Goal: Information Seeking & Learning: Learn about a topic

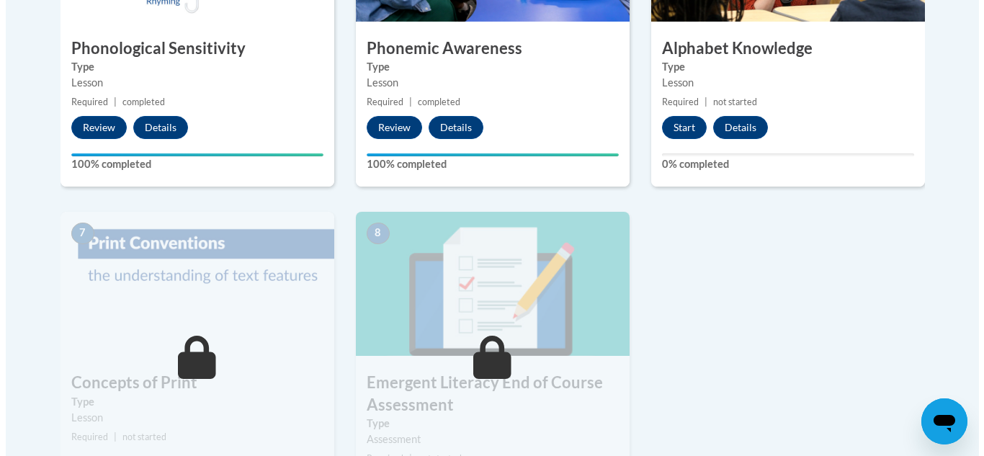
scroll to position [956, 0]
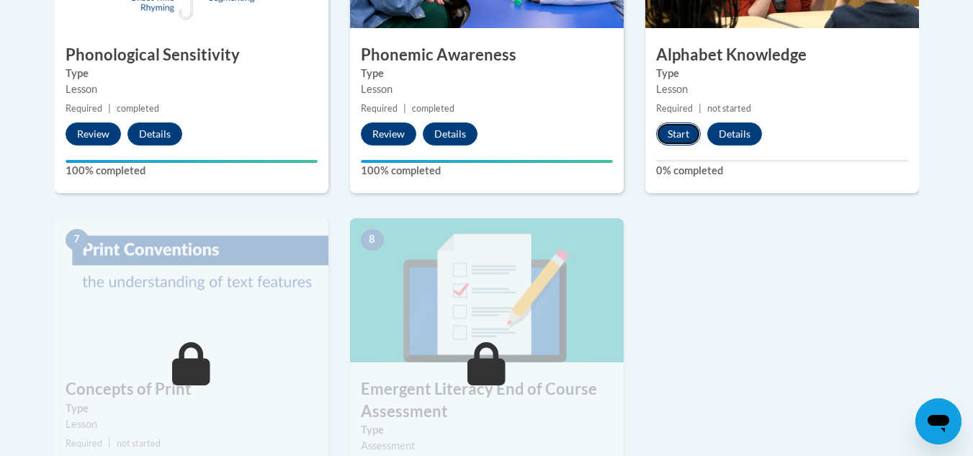
click at [665, 138] on button "Start" at bounding box center [678, 133] width 45 height 23
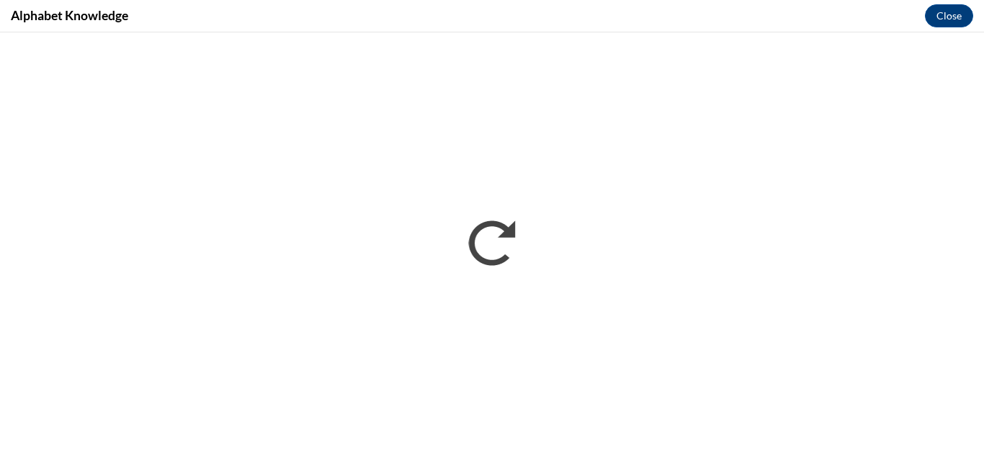
scroll to position [0, 0]
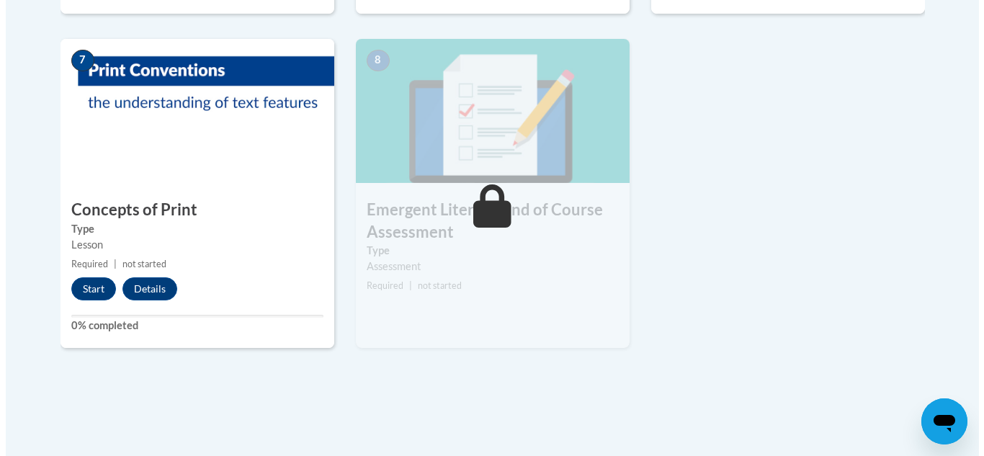
scroll to position [1142, 0]
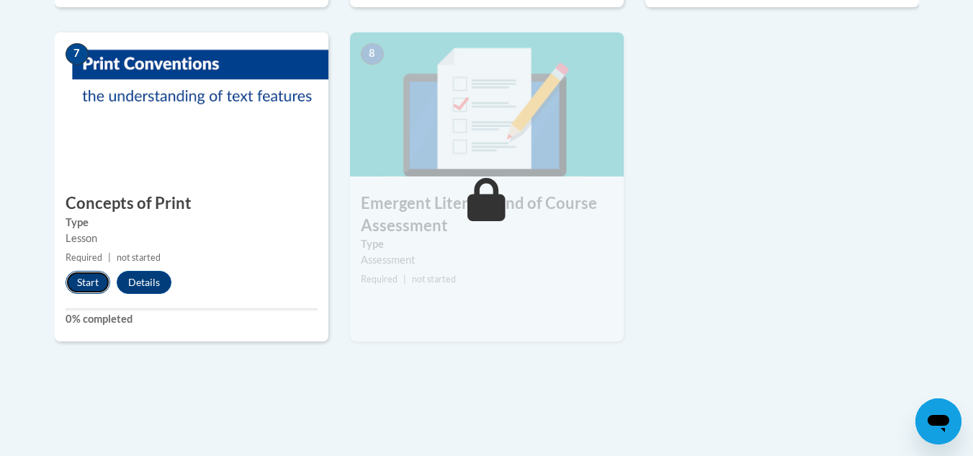
click at [71, 287] on button "Start" at bounding box center [88, 282] width 45 height 23
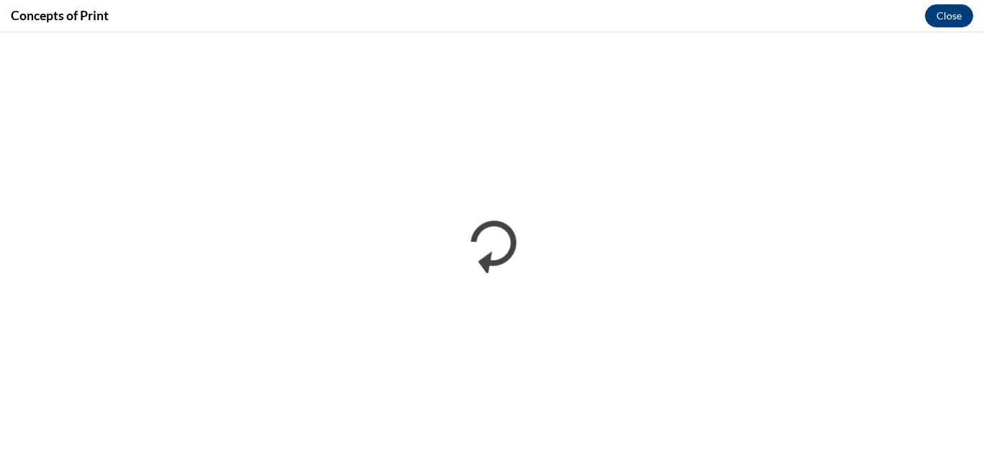
scroll to position [0, 0]
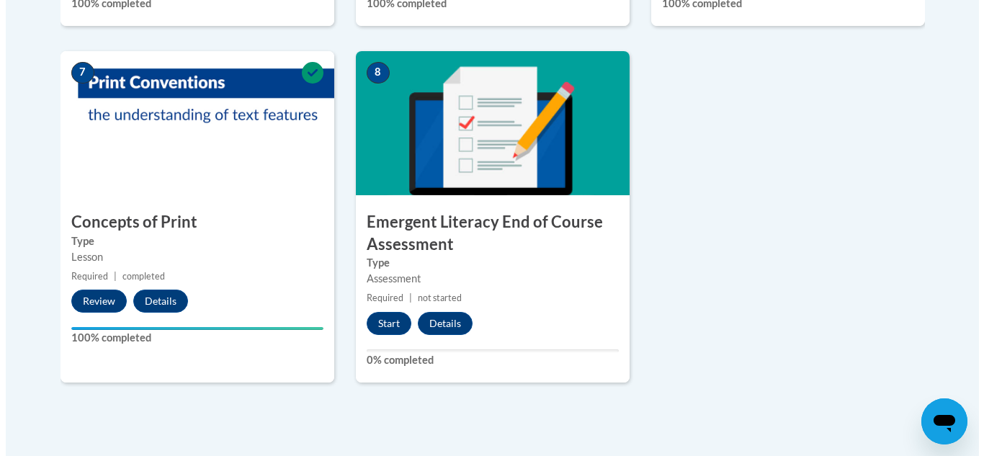
scroll to position [1120, 0]
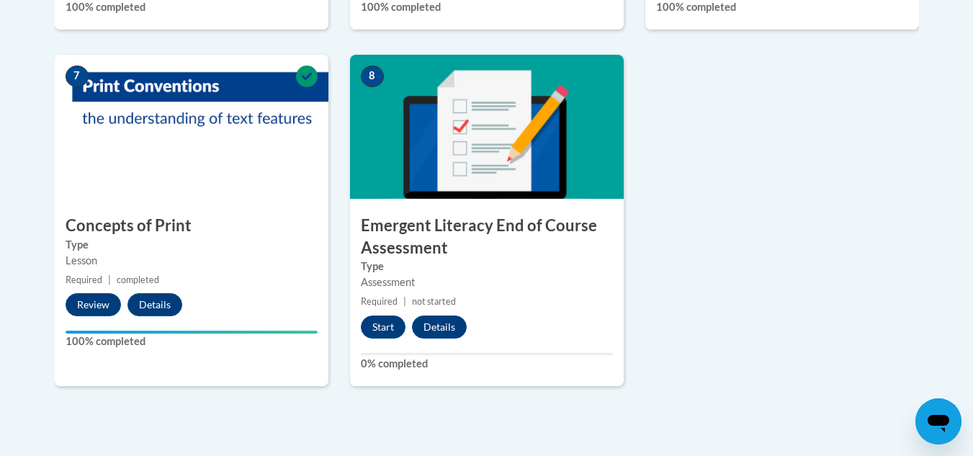
click at [375, 342] on div "8 Emergent Literacy End of Course Assessment Type Assessment Required | not sta…" at bounding box center [487, 220] width 274 height 331
click at [371, 338] on button "Start" at bounding box center [383, 326] width 45 height 23
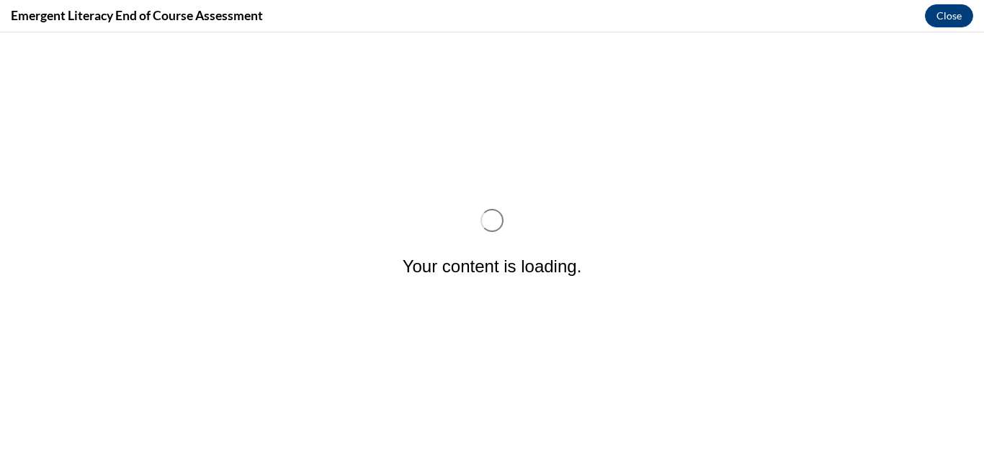
scroll to position [0, 0]
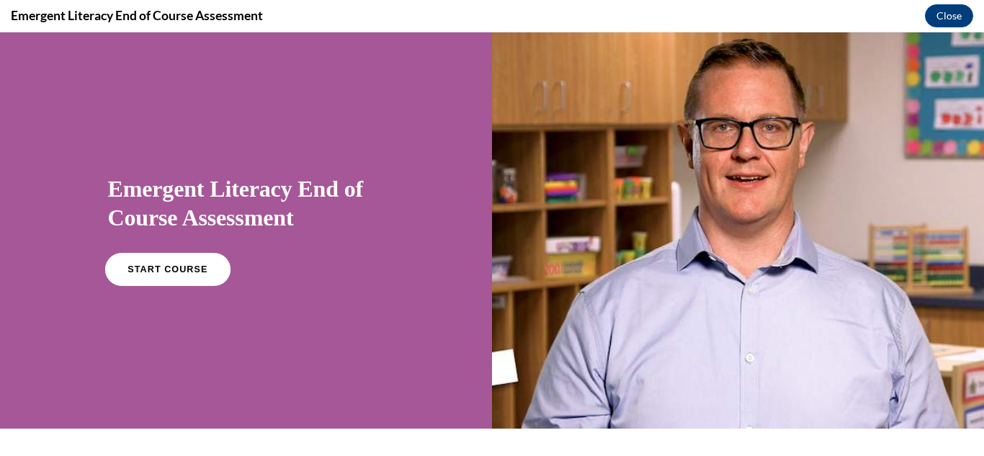
click at [148, 280] on link "START COURSE" at bounding box center [166, 269] width 125 height 33
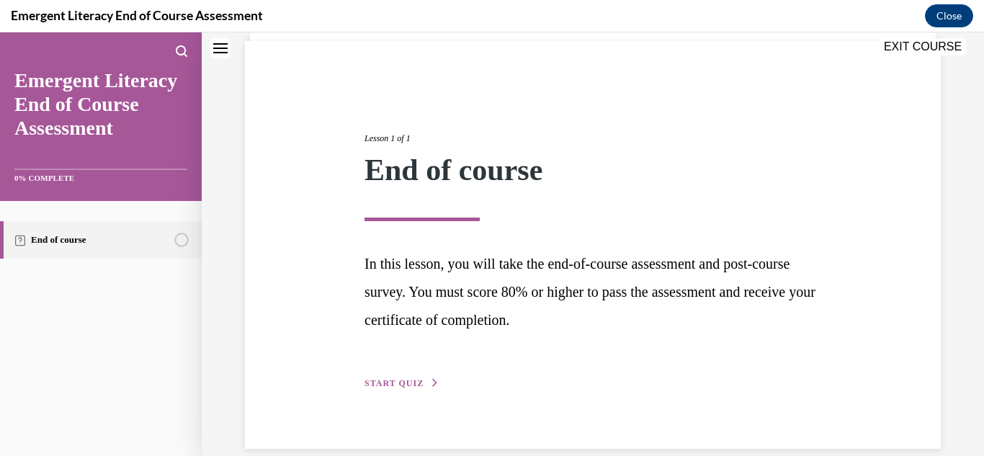
scroll to position [123, 0]
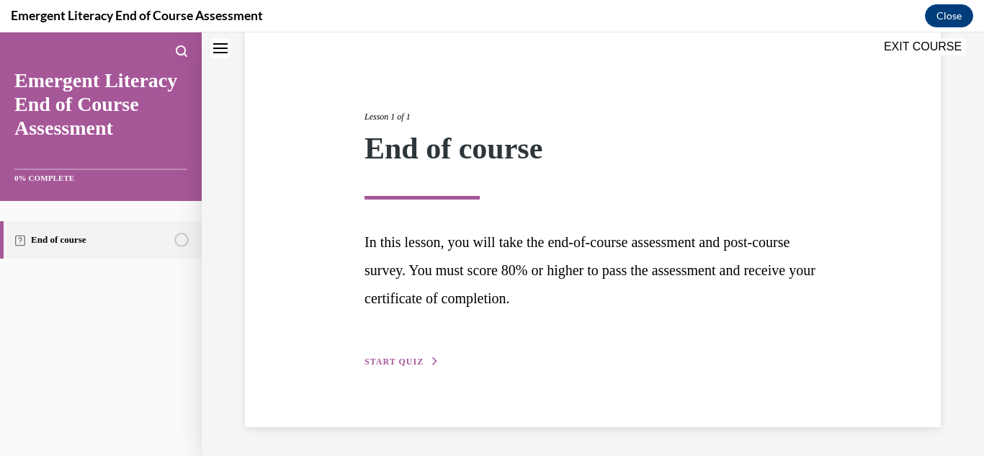
click at [413, 360] on span "START QUIZ" at bounding box center [393, 362] width 59 height 10
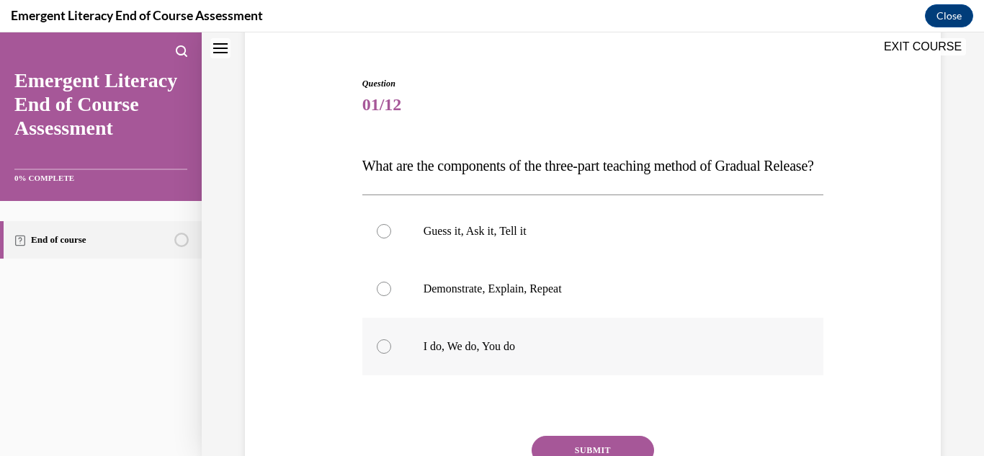
click at [488, 354] on p "I do, We do, You do" at bounding box center [605, 346] width 364 height 14
click at [391, 354] on input "I do, We do, You do" at bounding box center [384, 346] width 14 height 14
radio input "true"
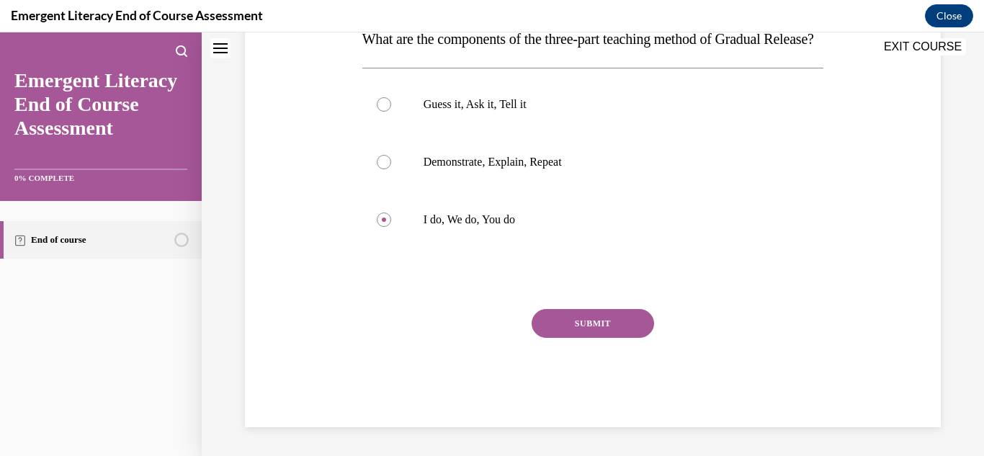
scroll to position [262, 0]
click at [586, 333] on button "SUBMIT" at bounding box center [593, 323] width 122 height 29
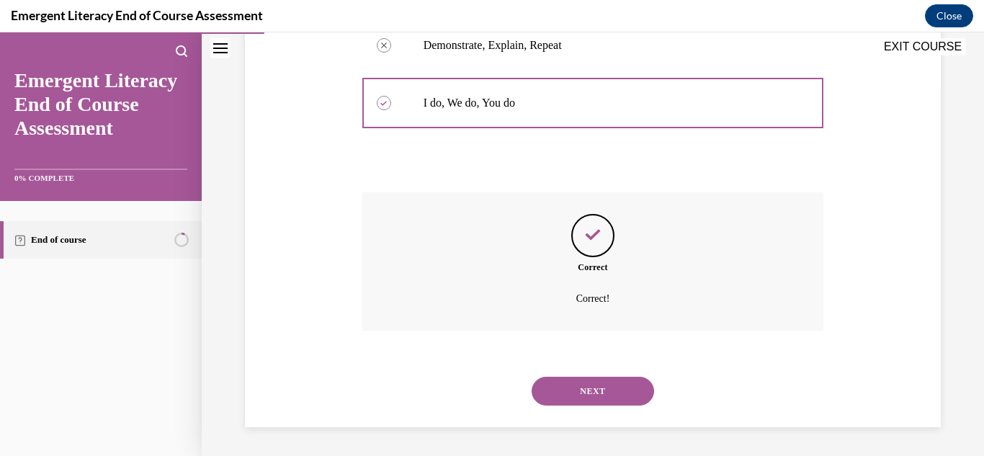
scroll to position [395, 0]
click at [589, 382] on button "NEXT" at bounding box center [593, 391] width 122 height 29
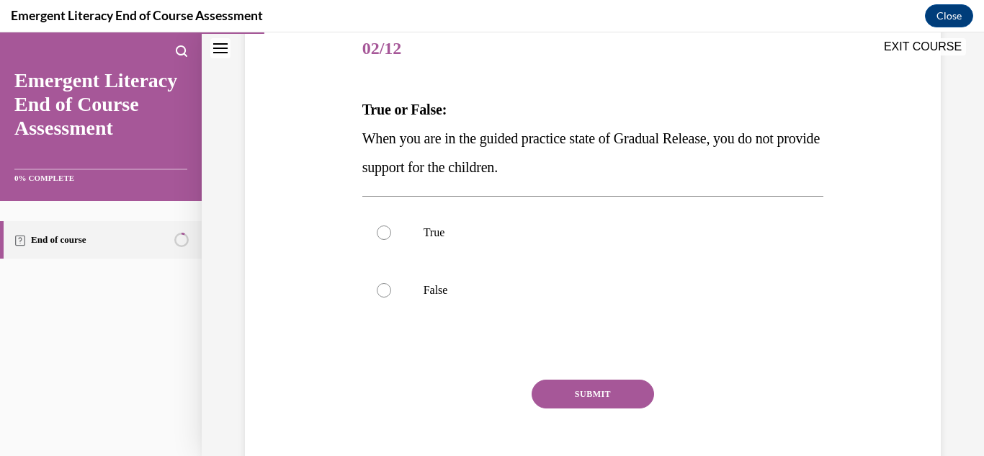
scroll to position [188, 0]
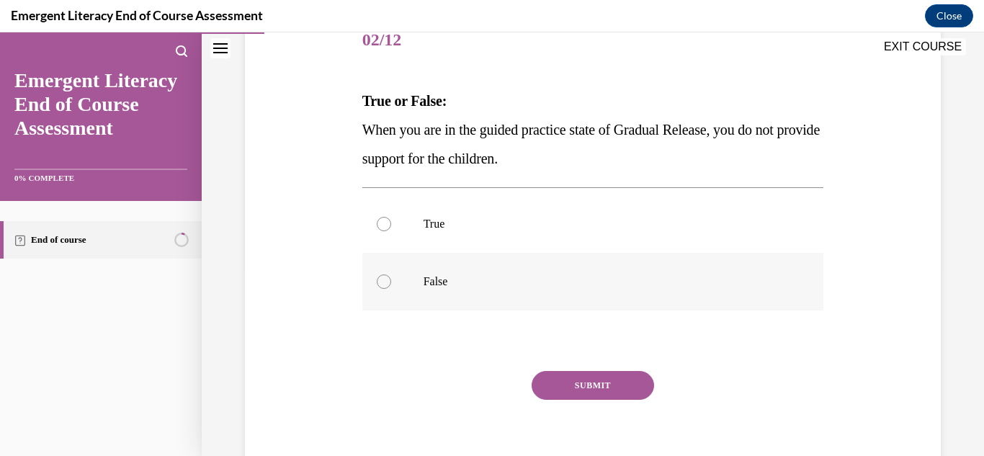
click at [439, 279] on p "False" at bounding box center [605, 281] width 364 height 14
click at [391, 279] on input "False" at bounding box center [384, 281] width 14 height 14
radio input "true"
click at [575, 384] on button "SUBMIT" at bounding box center [593, 385] width 122 height 29
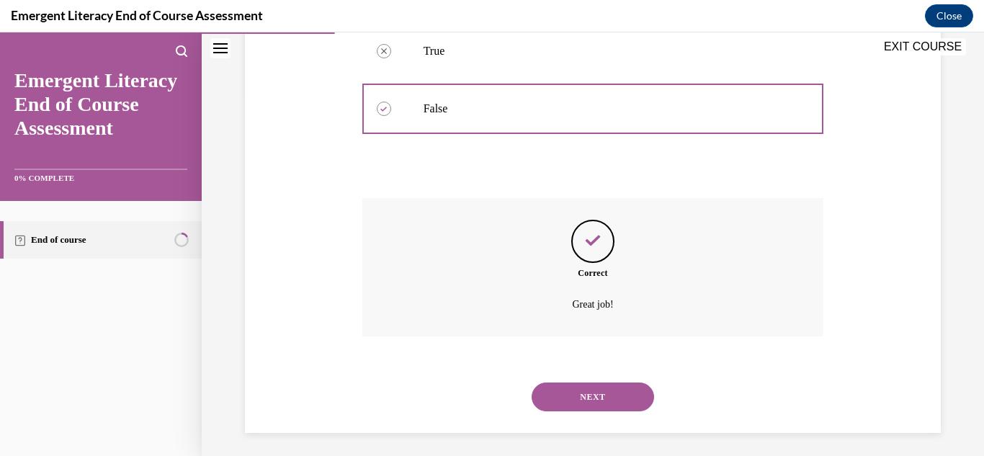
scroll to position [367, 0]
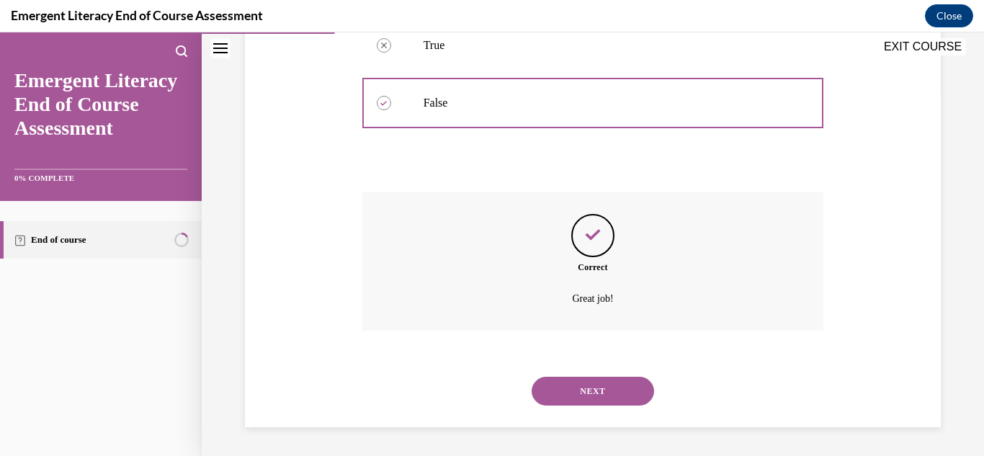
click at [614, 394] on button "NEXT" at bounding box center [593, 391] width 122 height 29
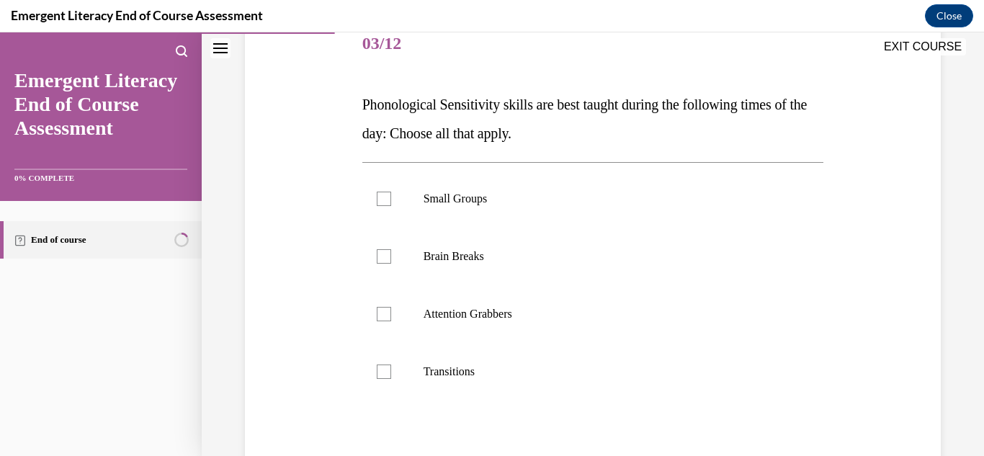
scroll to position [190, 0]
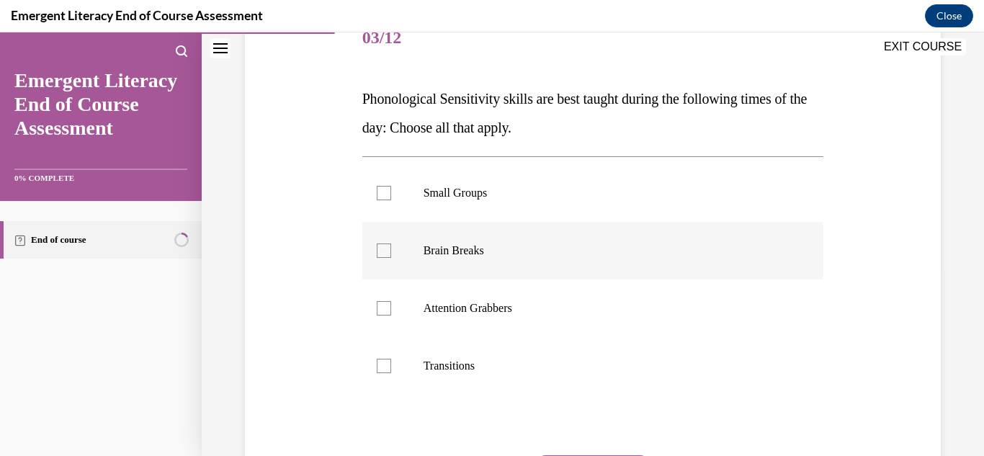
click at [382, 249] on div at bounding box center [384, 250] width 14 height 14
click at [382, 249] on input "Brain Breaks" at bounding box center [384, 250] width 14 height 14
checkbox input "true"
click at [380, 305] on div at bounding box center [384, 308] width 14 height 14
click at [380, 305] on input "Attention Grabbers" at bounding box center [384, 308] width 14 height 14
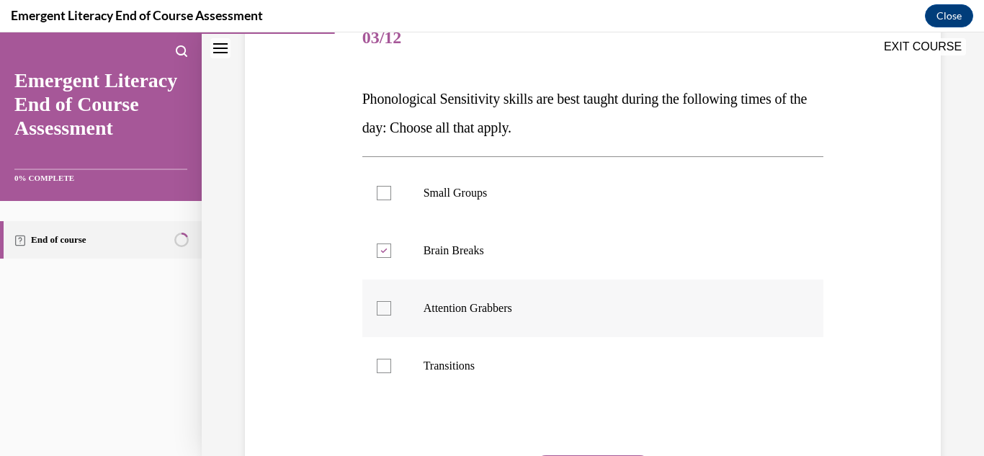
checkbox input "true"
click at [380, 364] on div at bounding box center [384, 366] width 14 height 14
click at [380, 364] on input "Transitions" at bounding box center [384, 366] width 14 height 14
checkbox input "true"
click at [377, 202] on label "Small Groups" at bounding box center [593, 193] width 462 height 58
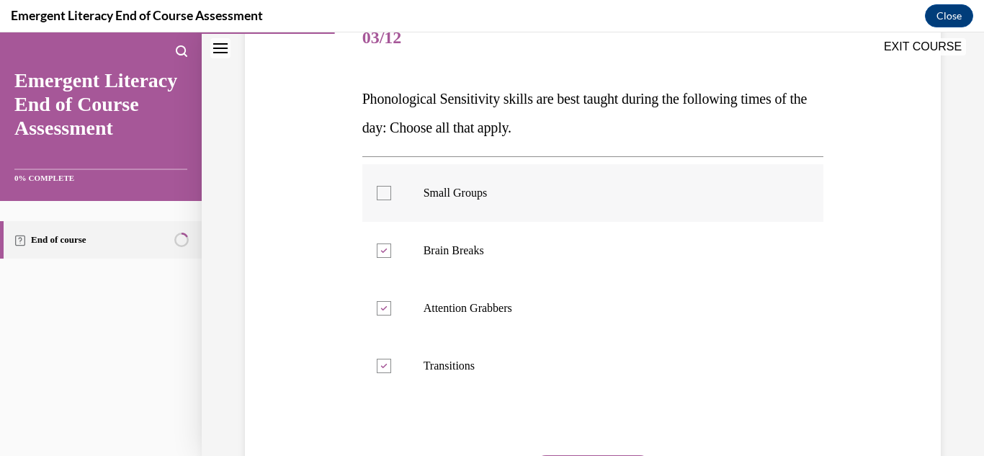
click at [377, 200] on input "Small Groups" at bounding box center [384, 193] width 14 height 14
checkbox input "true"
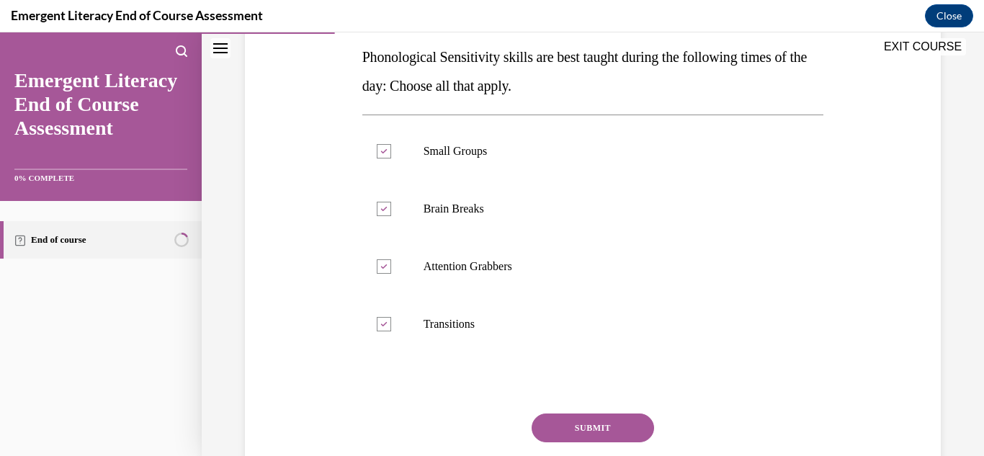
scroll to position [229, 0]
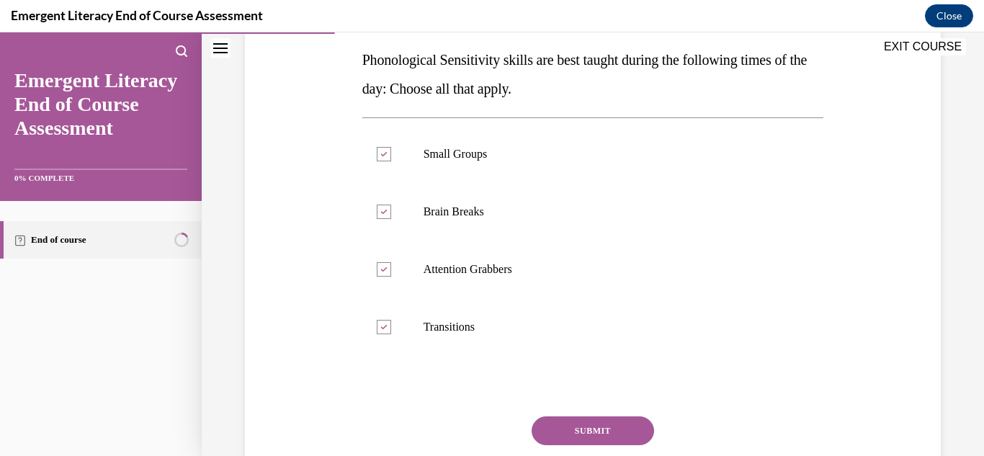
click at [605, 432] on button "SUBMIT" at bounding box center [593, 430] width 122 height 29
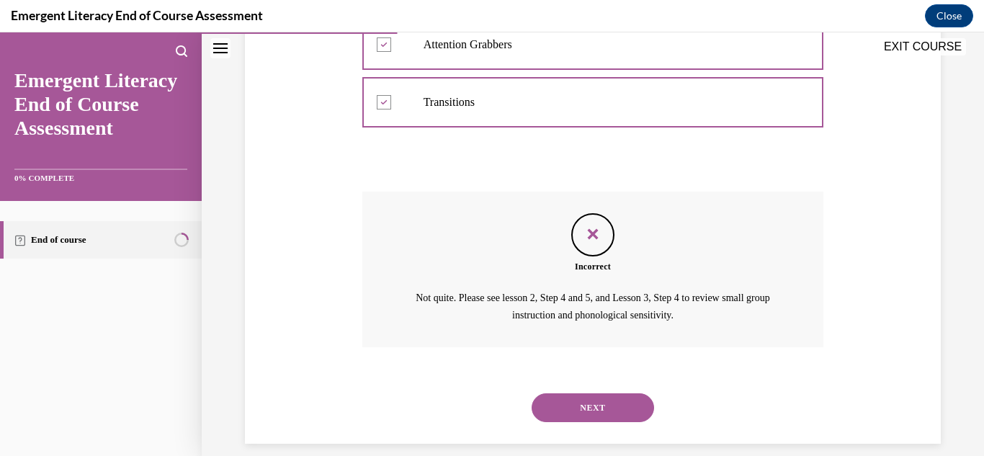
scroll to position [470, 0]
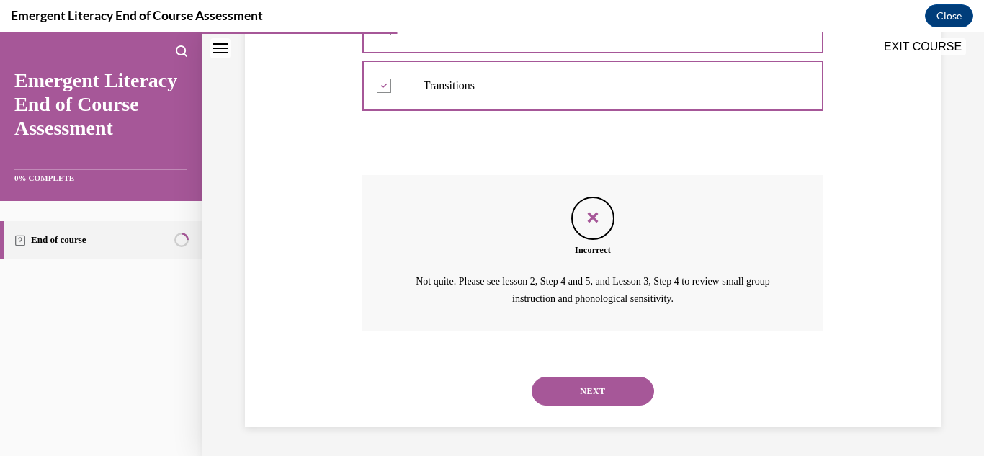
click at [629, 378] on button "NEXT" at bounding box center [593, 391] width 122 height 29
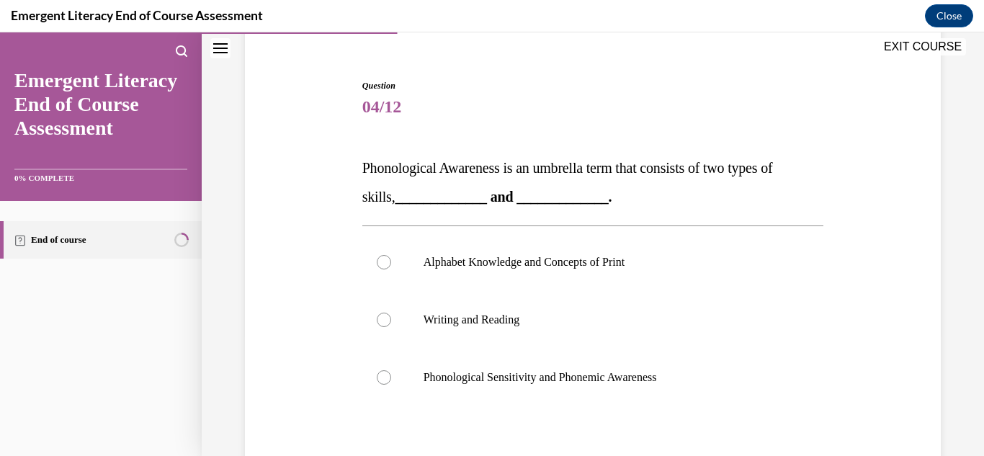
scroll to position [136, 0]
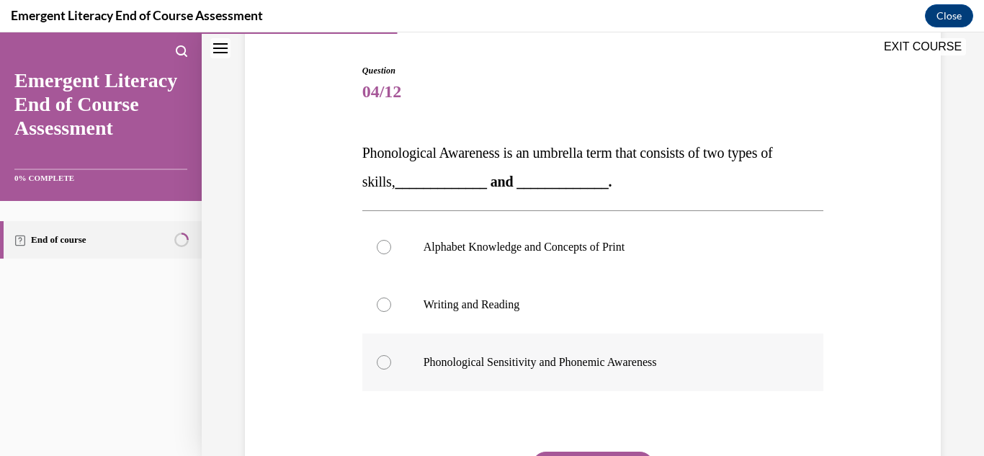
click at [612, 375] on label "Phonological Sensitivity and Phonemic Awareness" at bounding box center [593, 362] width 462 height 58
click at [391, 369] on input "Phonological Sensitivity and Phonemic Awareness" at bounding box center [384, 362] width 14 height 14
radio input "true"
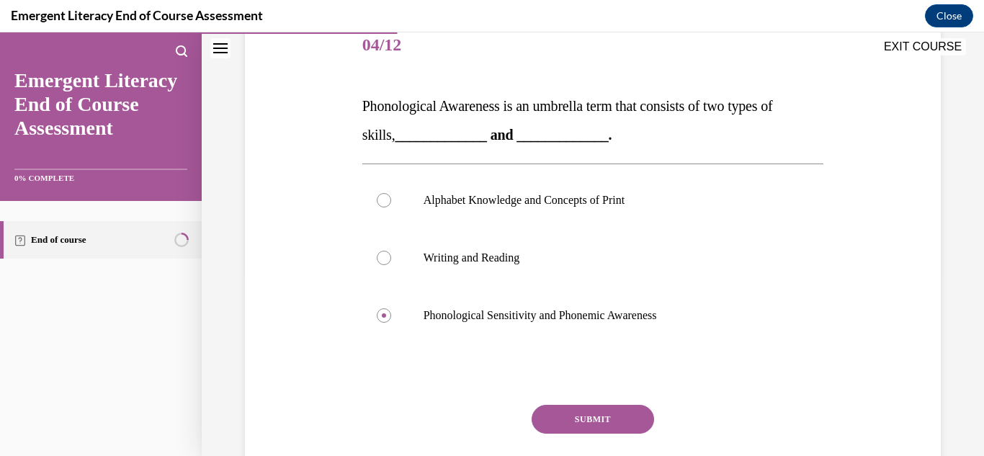
scroll to position [187, 0]
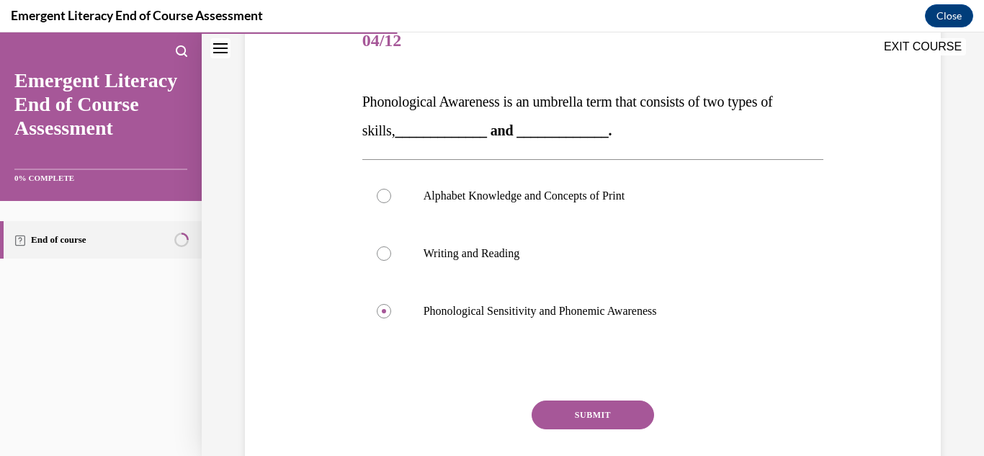
click at [625, 414] on button "SUBMIT" at bounding box center [593, 414] width 122 height 29
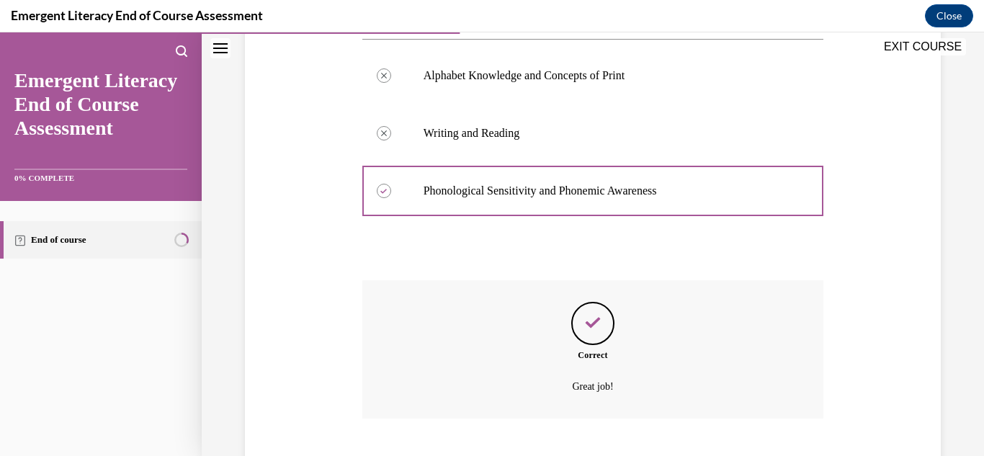
scroll to position [395, 0]
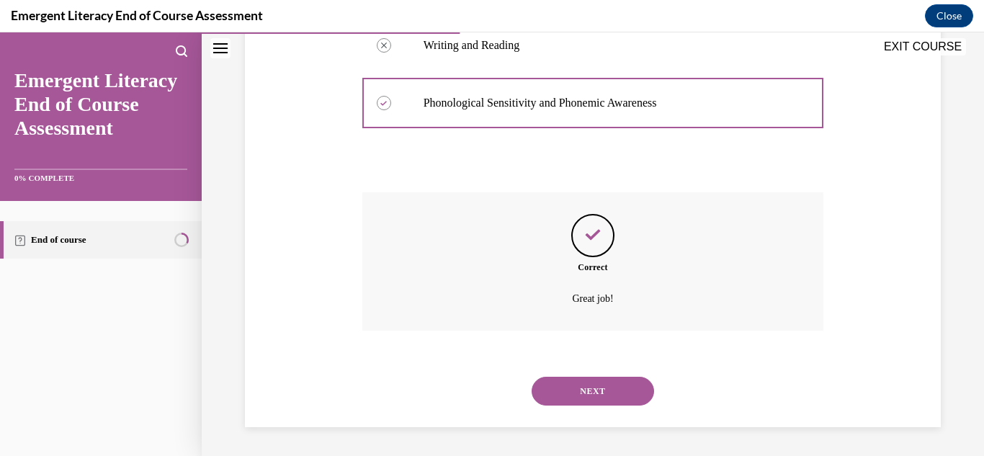
click at [591, 397] on button "NEXT" at bounding box center [593, 391] width 122 height 29
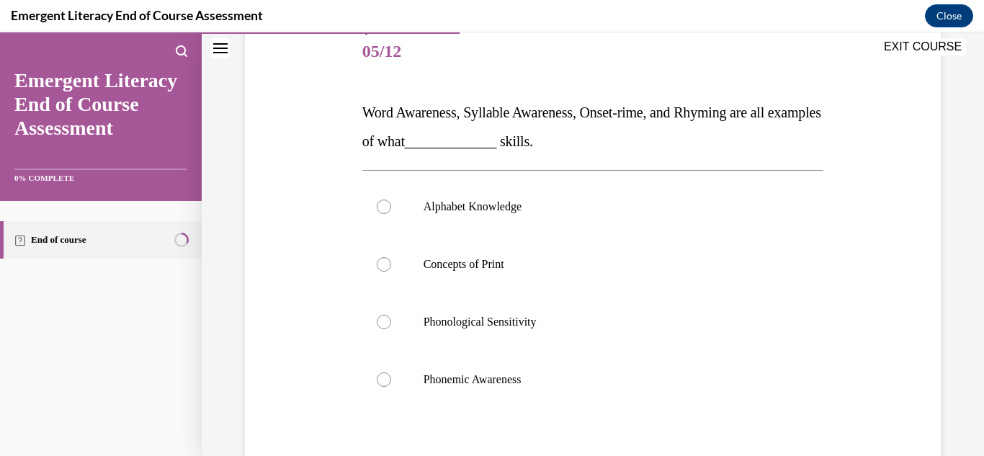
scroll to position [179, 0]
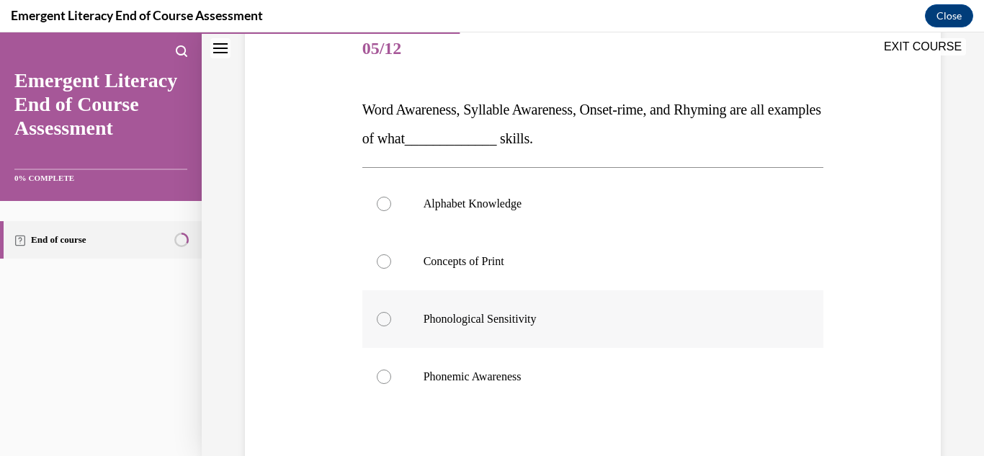
click at [573, 346] on label "Phonological Sensitivity" at bounding box center [593, 319] width 462 height 58
click at [391, 326] on input "Phonological Sensitivity" at bounding box center [384, 319] width 14 height 14
radio input "true"
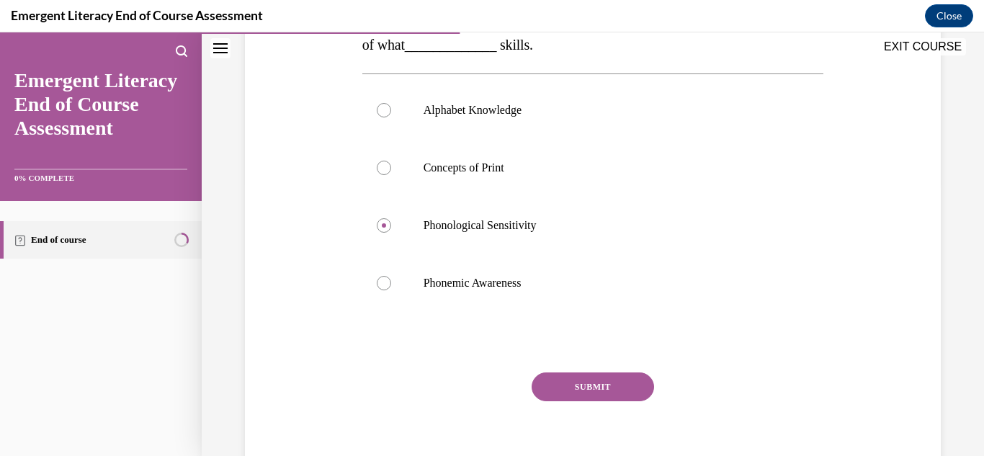
scroll to position [315, 0]
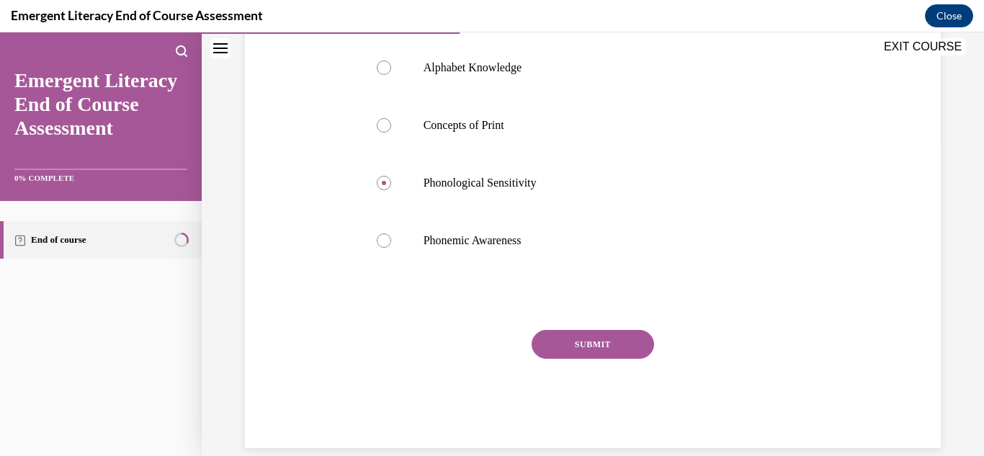
click at [598, 344] on button "SUBMIT" at bounding box center [593, 344] width 122 height 29
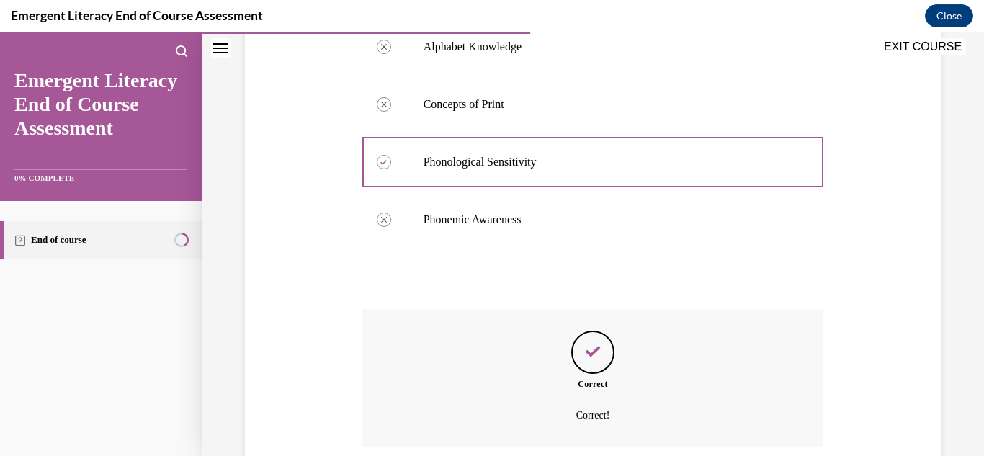
scroll to position [453, 0]
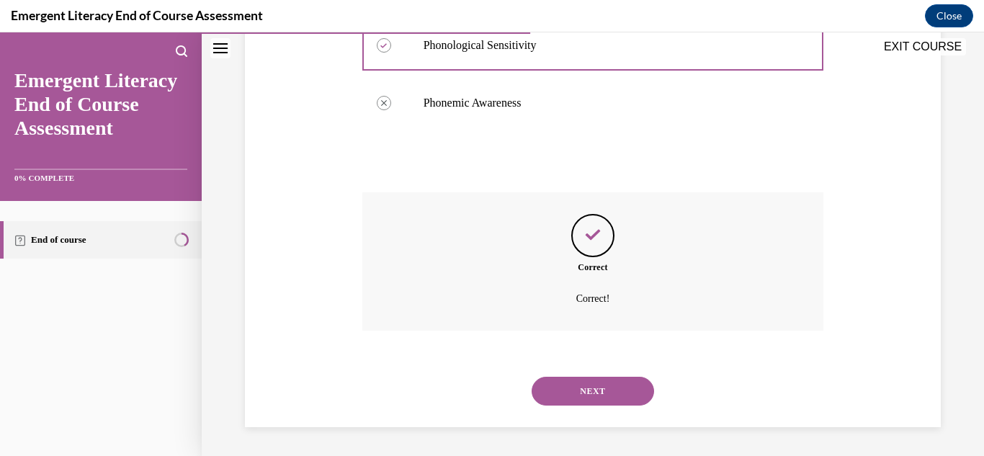
click at [594, 383] on button "NEXT" at bounding box center [593, 391] width 122 height 29
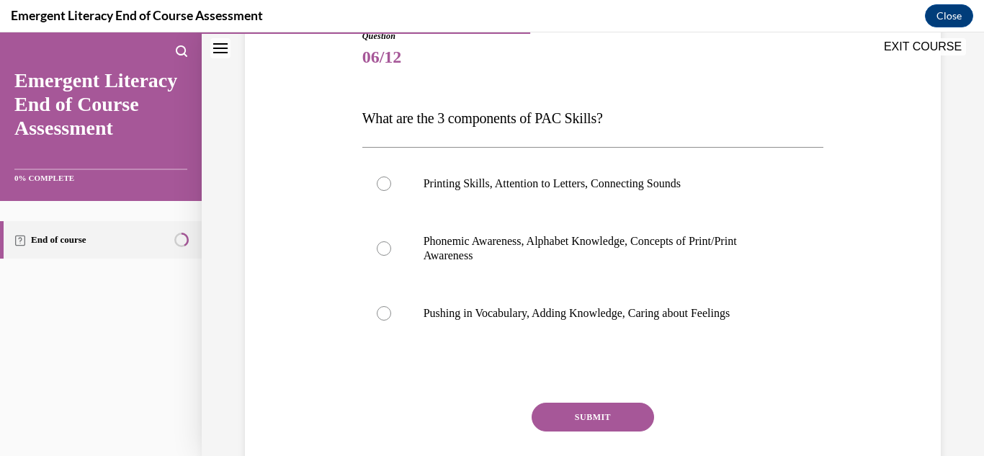
scroll to position [172, 0]
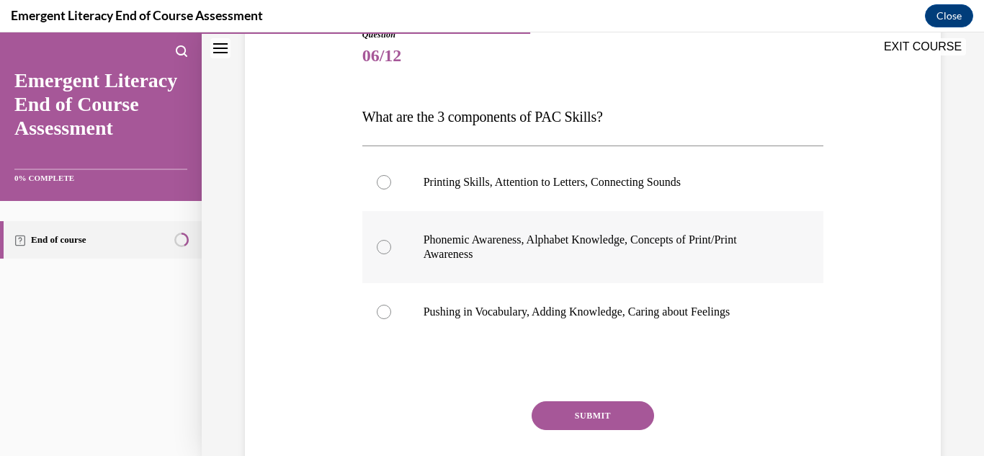
click at [601, 261] on label "Phonemic Awareness, Alphabet Knowledge, Concepts of Print/Print Awareness" at bounding box center [593, 247] width 462 height 72
click at [391, 254] on input "Phonemic Awareness, Alphabet Knowledge, Concepts of Print/Print Awareness" at bounding box center [384, 247] width 14 height 14
radio input "true"
click at [599, 407] on button "SUBMIT" at bounding box center [593, 415] width 122 height 29
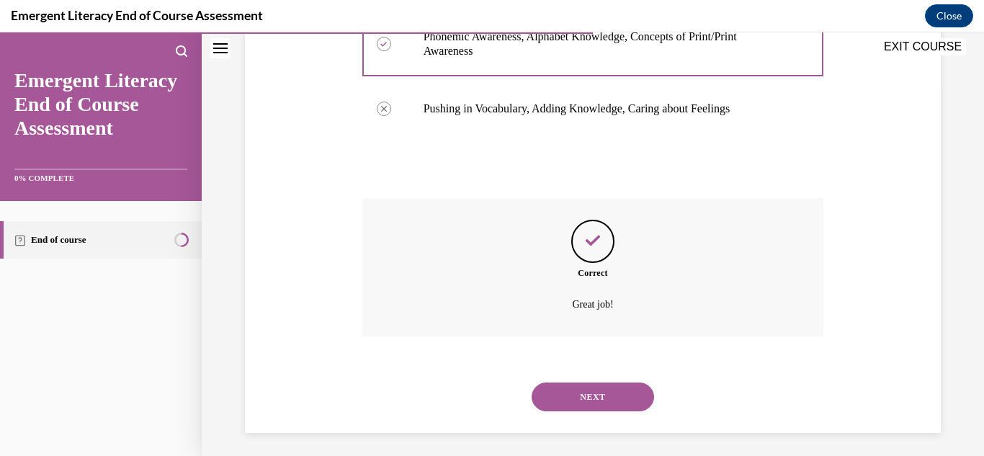
scroll to position [381, 0]
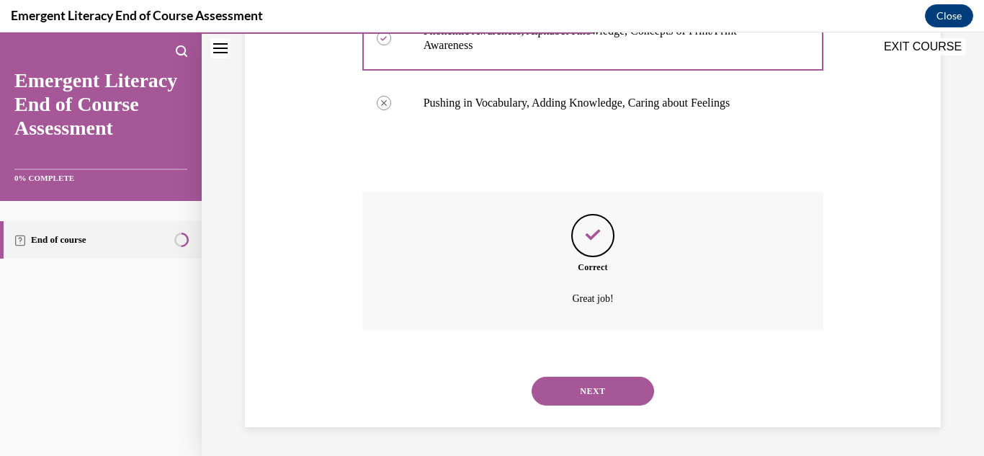
click at [599, 407] on div "NEXT" at bounding box center [593, 391] width 462 height 58
click at [601, 403] on button "NEXT" at bounding box center [593, 391] width 122 height 29
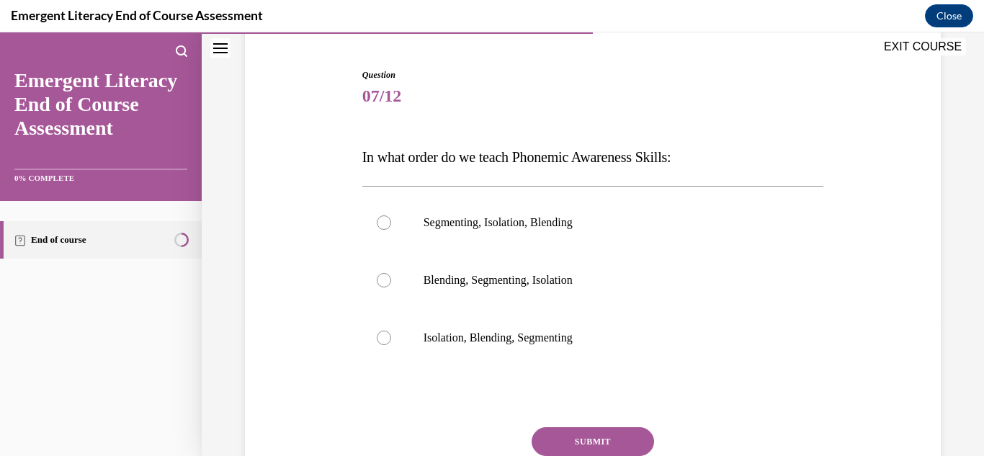
scroll to position [134, 0]
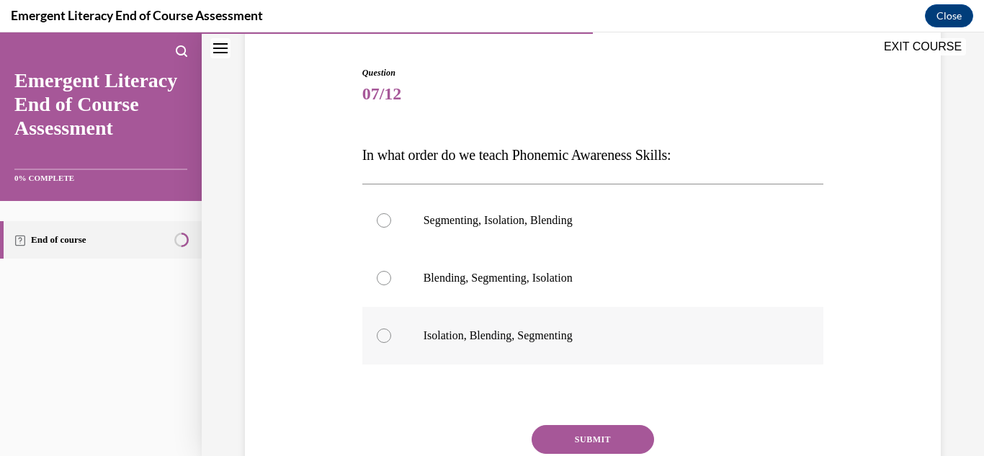
click at [512, 338] on p "Isolation, Blending, Segmenting" at bounding box center [605, 335] width 364 height 14
click at [391, 338] on input "Isolation, Blending, Segmenting" at bounding box center [384, 335] width 14 height 14
radio input "true"
click at [624, 429] on button "SUBMIT" at bounding box center [593, 439] width 122 height 29
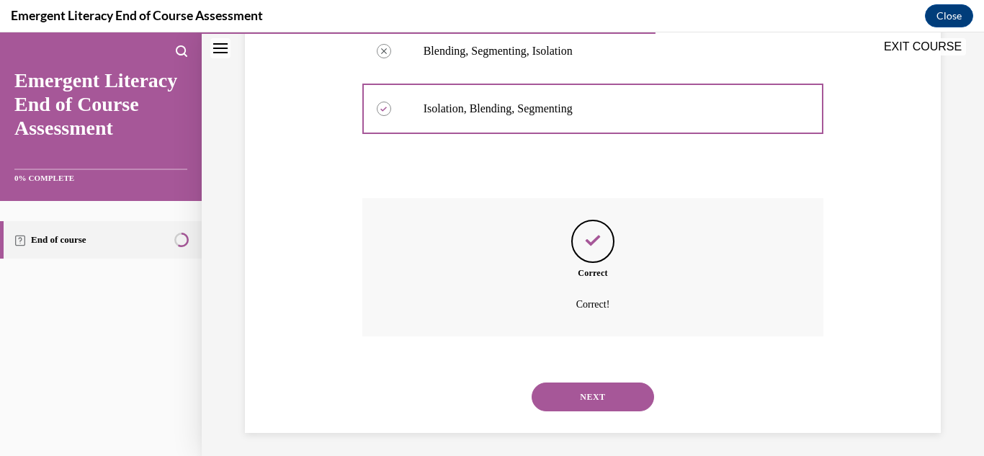
scroll to position [367, 0]
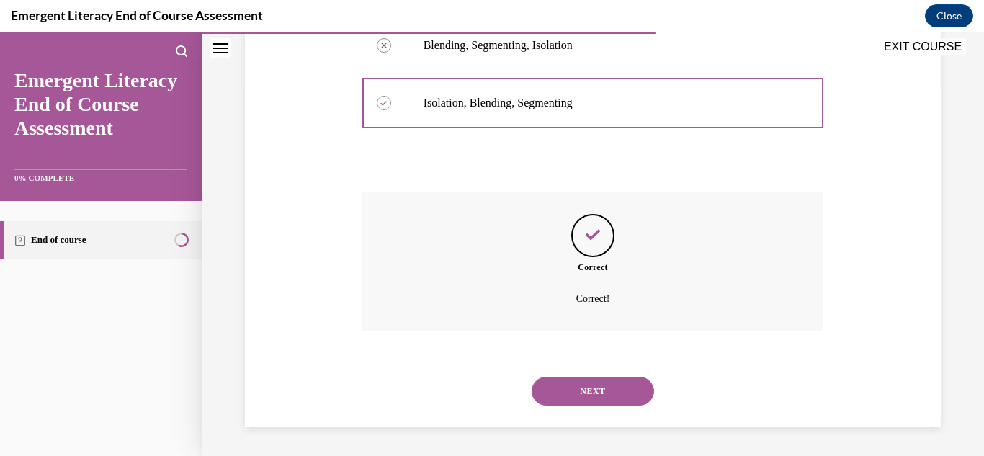
click at [588, 393] on button "NEXT" at bounding box center [593, 391] width 122 height 29
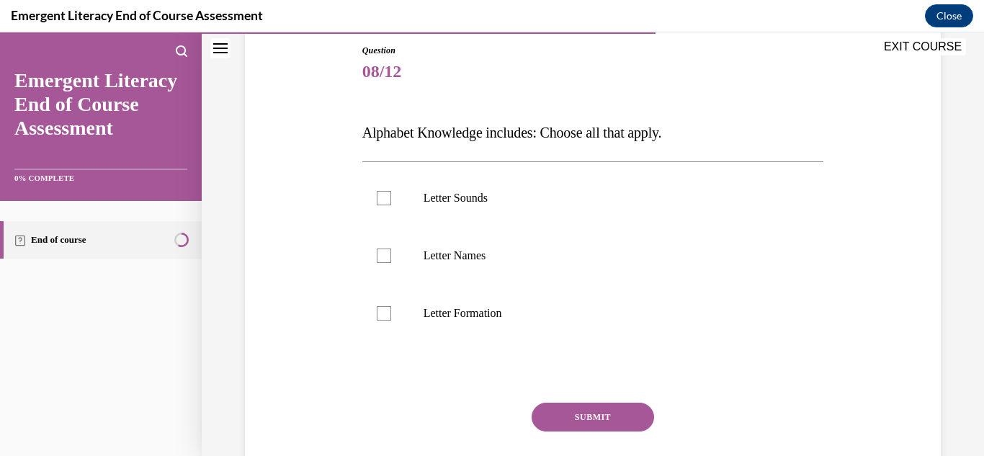
scroll to position [157, 0]
click at [472, 256] on p "Letter Names" at bounding box center [605, 255] width 364 height 14
click at [391, 256] on input "Letter Names" at bounding box center [384, 255] width 14 height 14
checkbox input "true"
click at [401, 190] on label "Letter Sounds" at bounding box center [593, 198] width 462 height 58
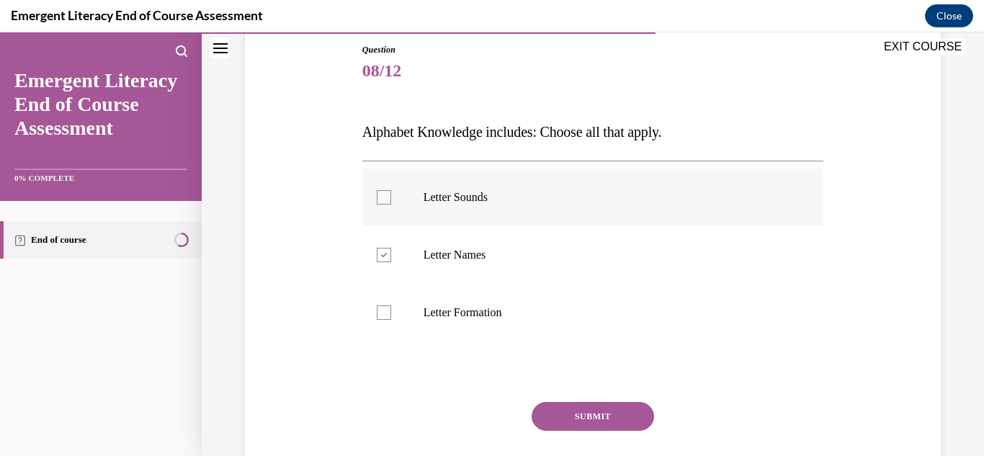
click at [391, 190] on input "Letter Sounds" at bounding box center [384, 197] width 14 height 14
checkbox input "true"
click at [384, 303] on label "Letter Formation" at bounding box center [593, 313] width 462 height 58
click at [384, 305] on input "Letter Formation" at bounding box center [384, 312] width 14 height 14
checkbox input "true"
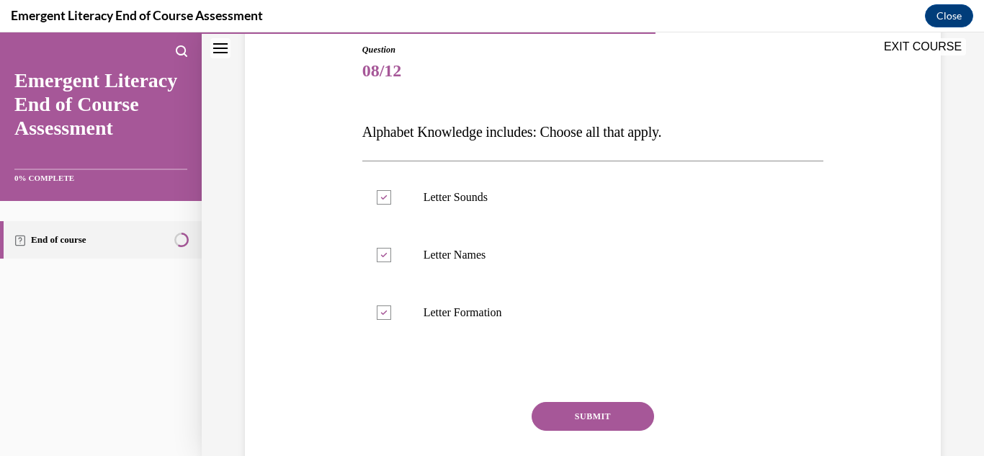
click at [555, 407] on button "SUBMIT" at bounding box center [593, 416] width 122 height 29
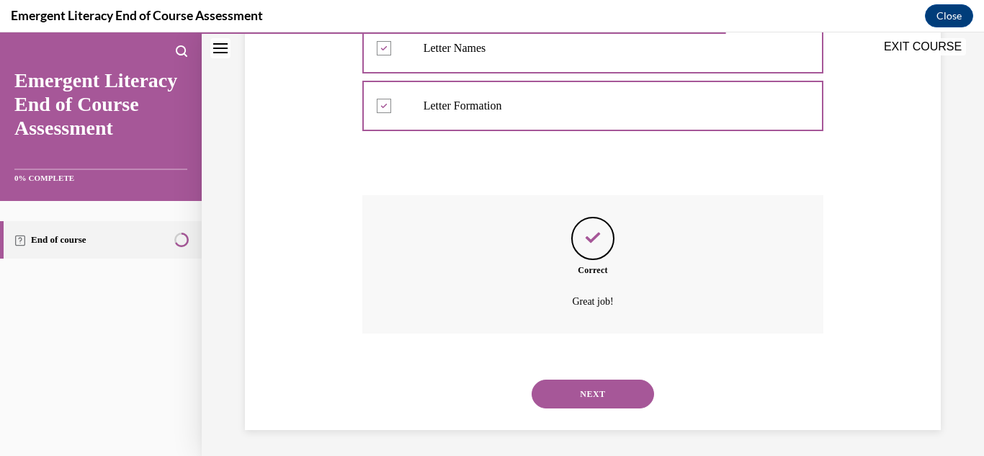
scroll to position [367, 0]
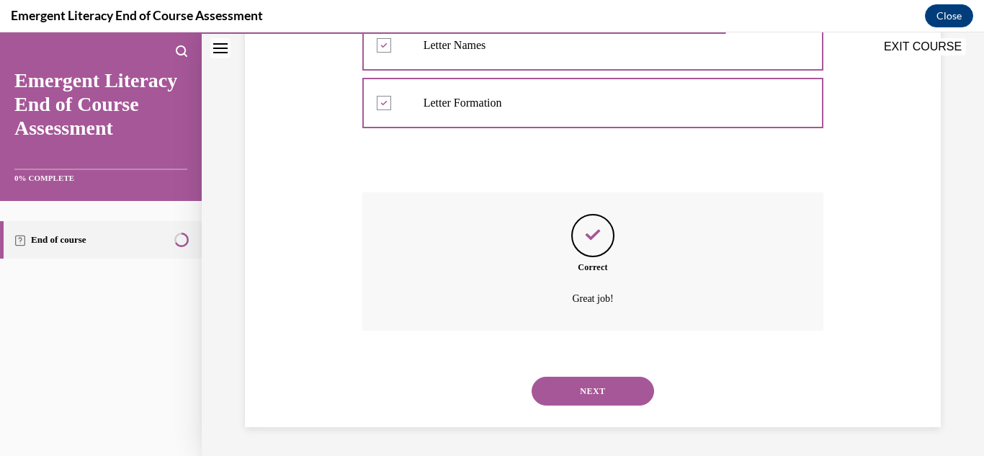
click at [559, 395] on button "NEXT" at bounding box center [593, 391] width 122 height 29
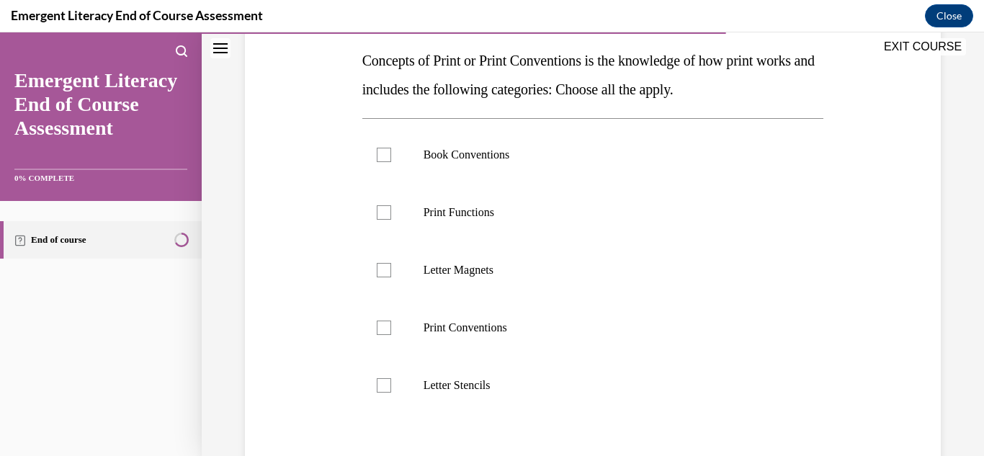
scroll to position [224, 0]
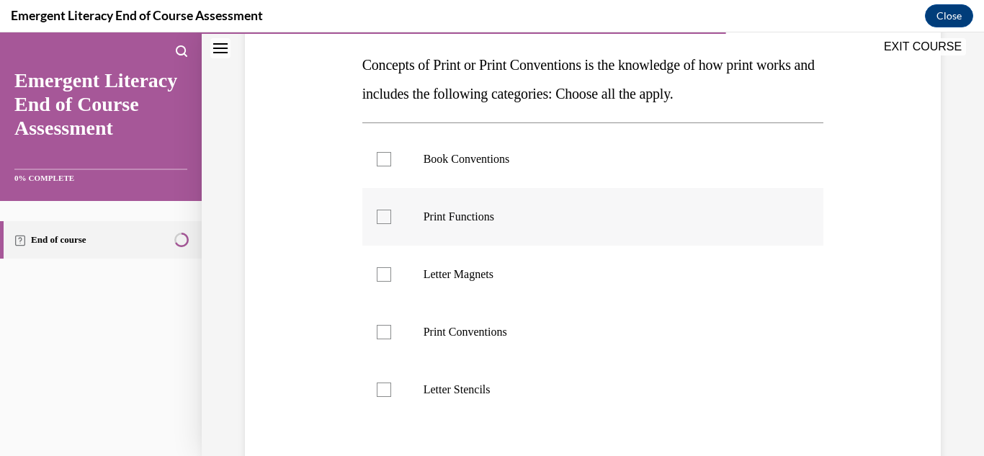
click at [585, 230] on label "Print Functions" at bounding box center [593, 217] width 462 height 58
click at [391, 224] on input "Print Functions" at bounding box center [384, 217] width 14 height 14
checkbox input "true"
click at [582, 156] on p "Book Conventions" at bounding box center [605, 159] width 364 height 14
click at [391, 156] on input "Book Conventions" at bounding box center [384, 159] width 14 height 14
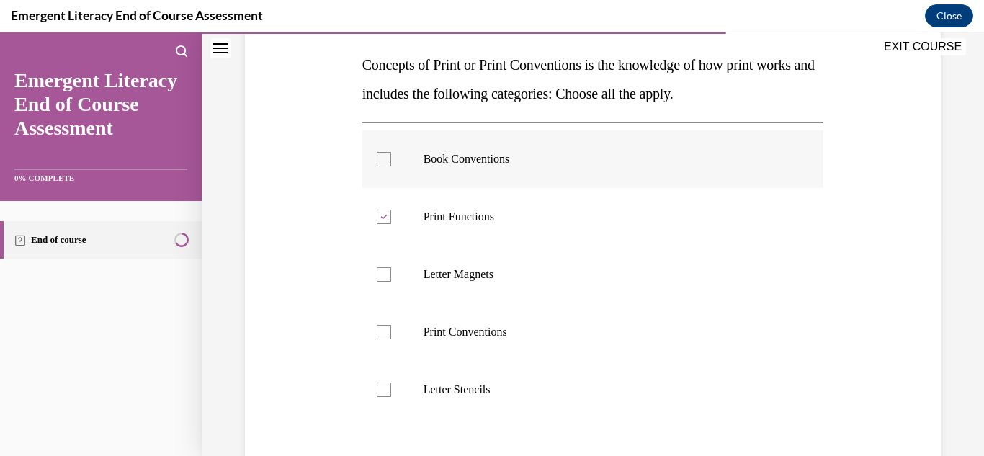
checkbox input "true"
click at [572, 339] on label "Print Conventions" at bounding box center [593, 332] width 462 height 58
click at [391, 339] on input "Print Conventions" at bounding box center [384, 332] width 14 height 14
checkbox input "true"
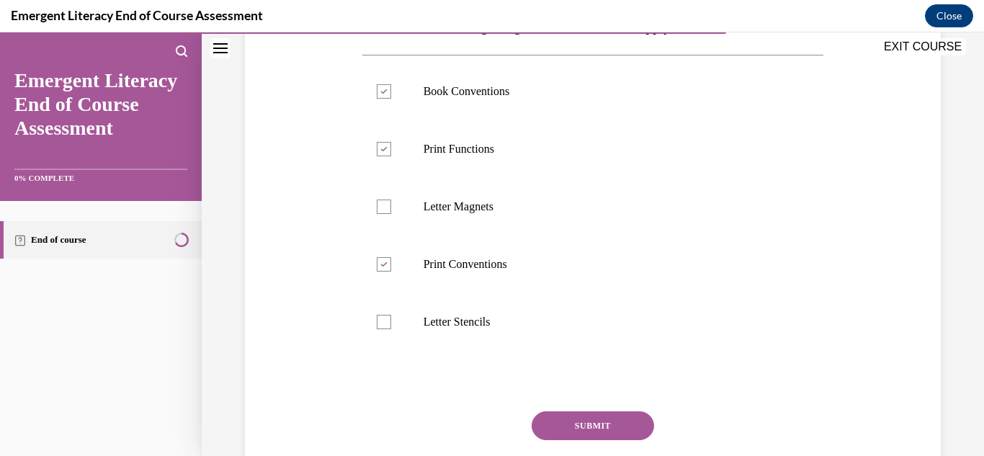
scroll to position [295, 0]
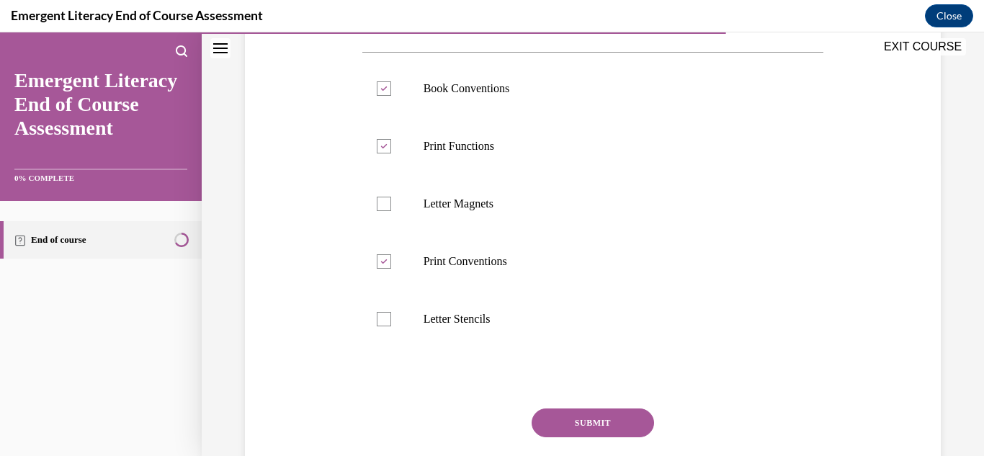
click at [612, 429] on button "SUBMIT" at bounding box center [593, 422] width 122 height 29
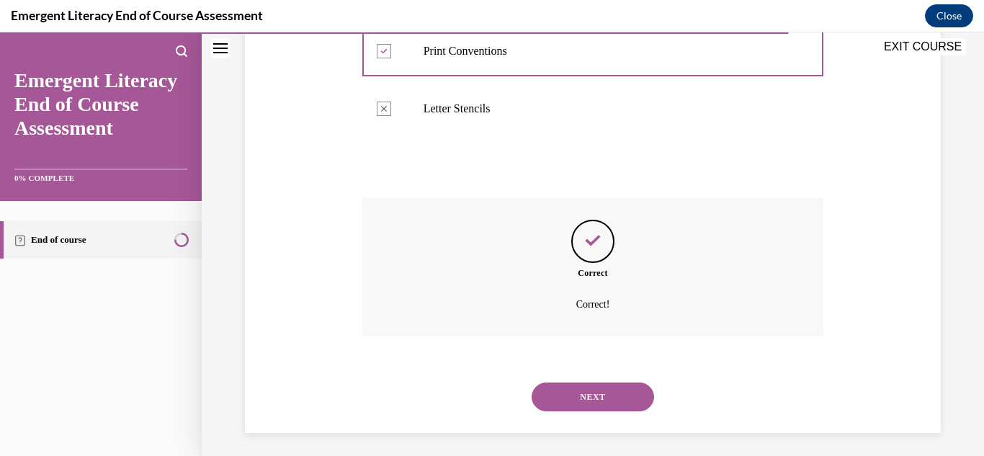
scroll to position [511, 0]
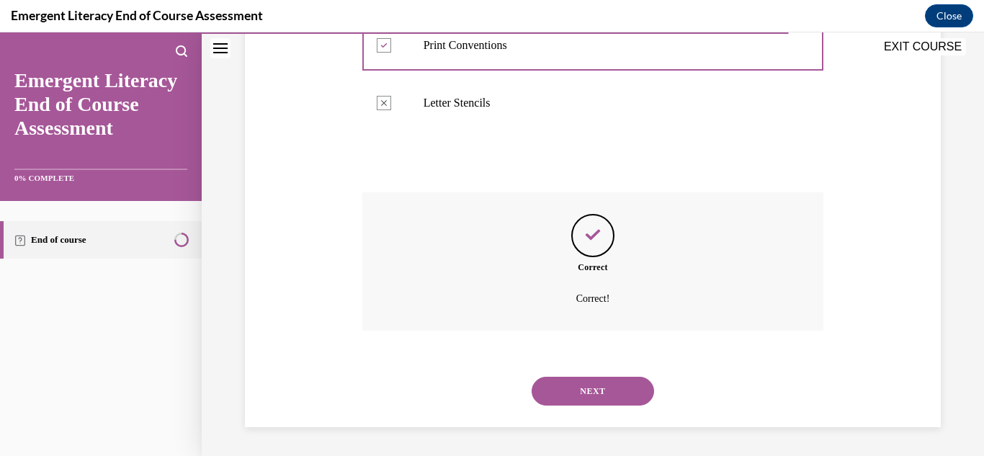
click at [614, 396] on button "NEXT" at bounding box center [593, 391] width 122 height 29
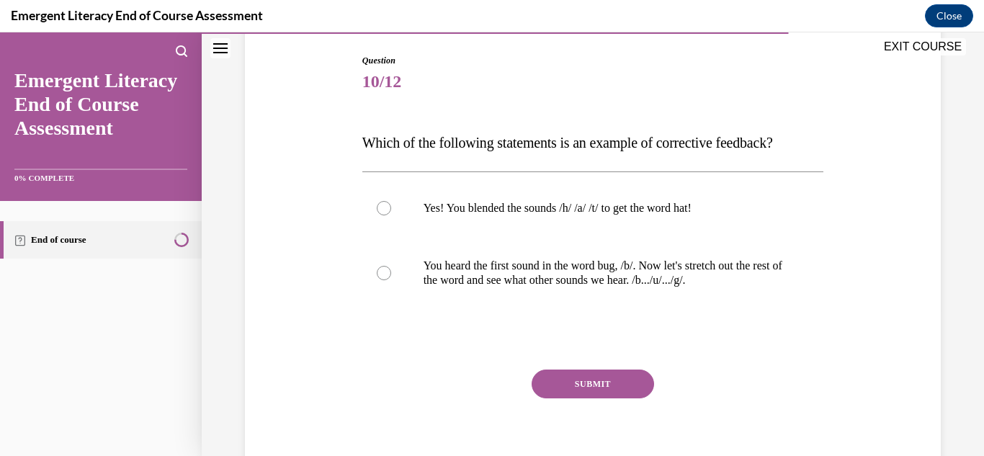
scroll to position [148, 0]
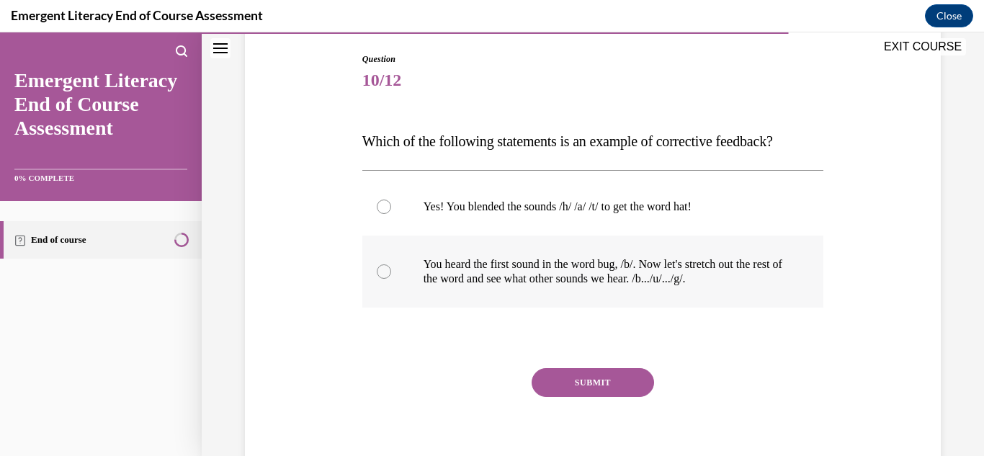
click at [577, 248] on label "You heard the first sound in the word bug, /b/. Now let's stretch out the rest …" at bounding box center [593, 272] width 462 height 72
click at [391, 264] on input "You heard the first sound in the word bug, /b/. Now let's stretch out the rest …" at bounding box center [384, 271] width 14 height 14
radio input "true"
click at [591, 380] on button "SUBMIT" at bounding box center [593, 382] width 122 height 29
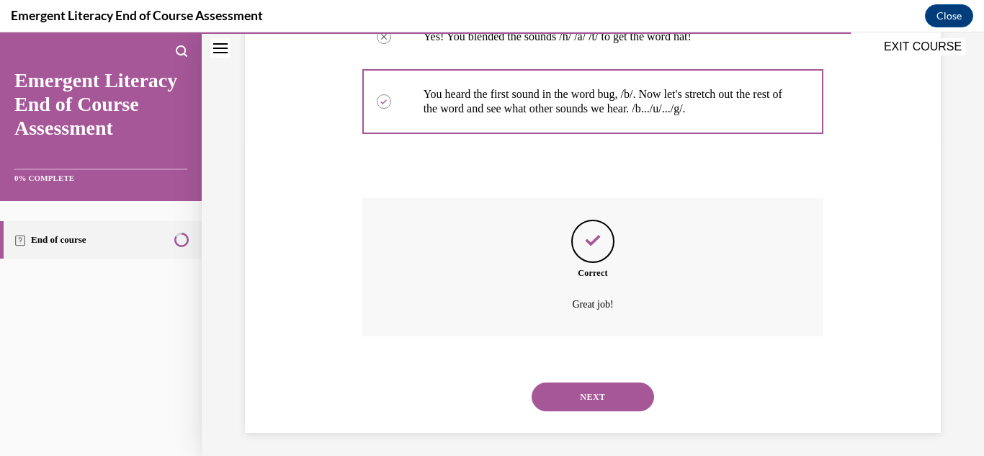
scroll to position [323, 0]
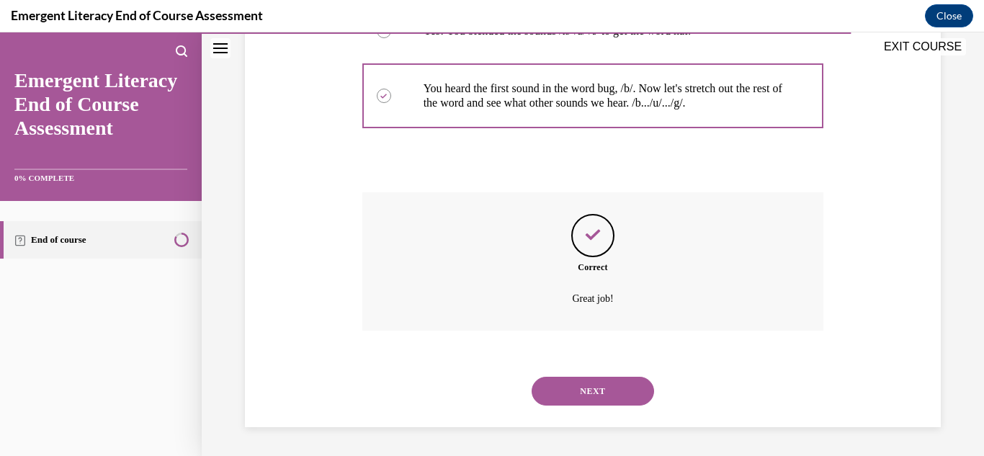
click at [595, 395] on button "NEXT" at bounding box center [593, 391] width 122 height 29
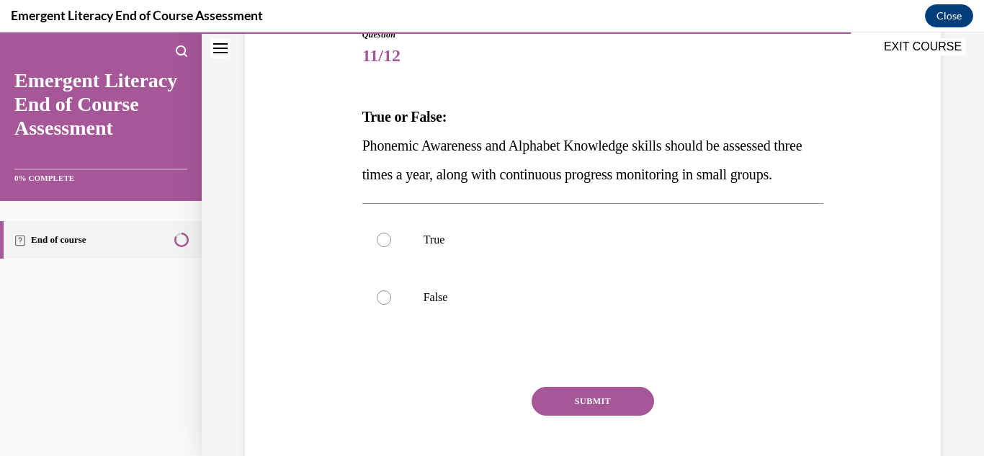
scroll to position [177, 0]
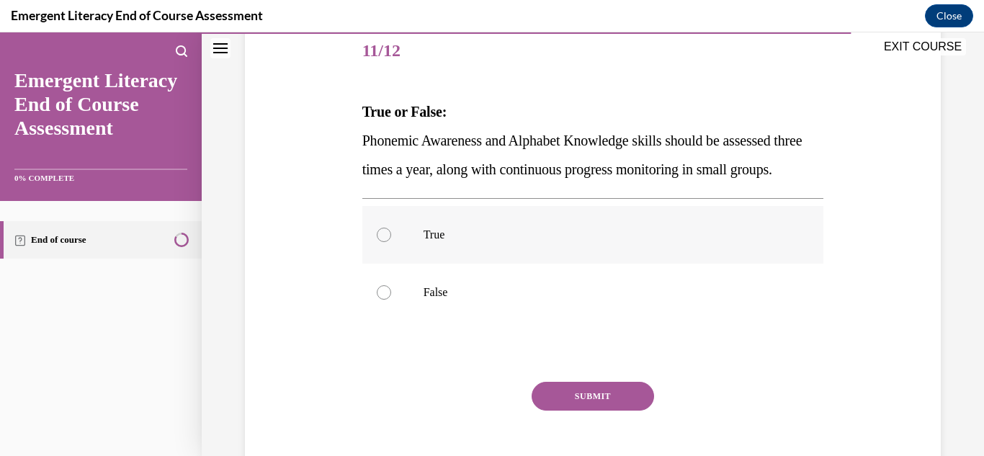
click at [451, 250] on label "True" at bounding box center [593, 235] width 462 height 58
click at [391, 242] on input "True" at bounding box center [384, 235] width 14 height 14
radio input "true"
click at [572, 411] on button "SUBMIT" at bounding box center [593, 396] width 122 height 29
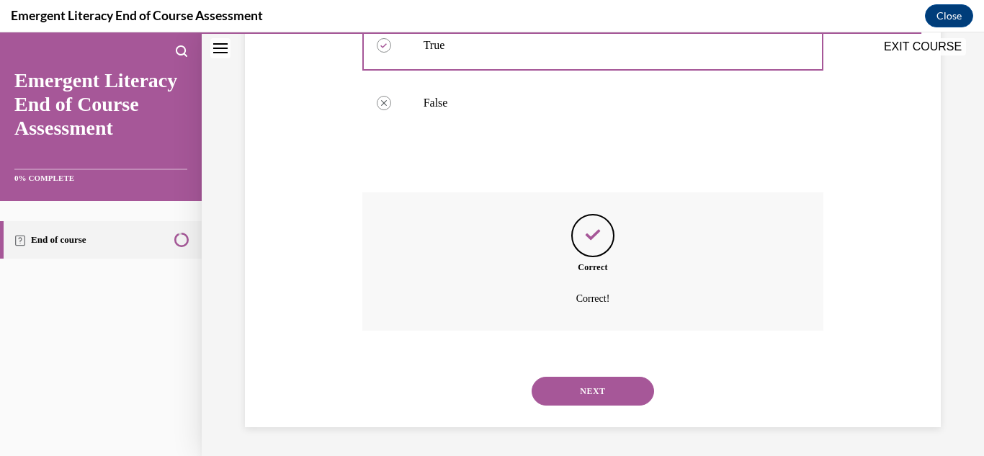
scroll to position [395, 0]
click at [583, 389] on button "NEXT" at bounding box center [593, 391] width 122 height 29
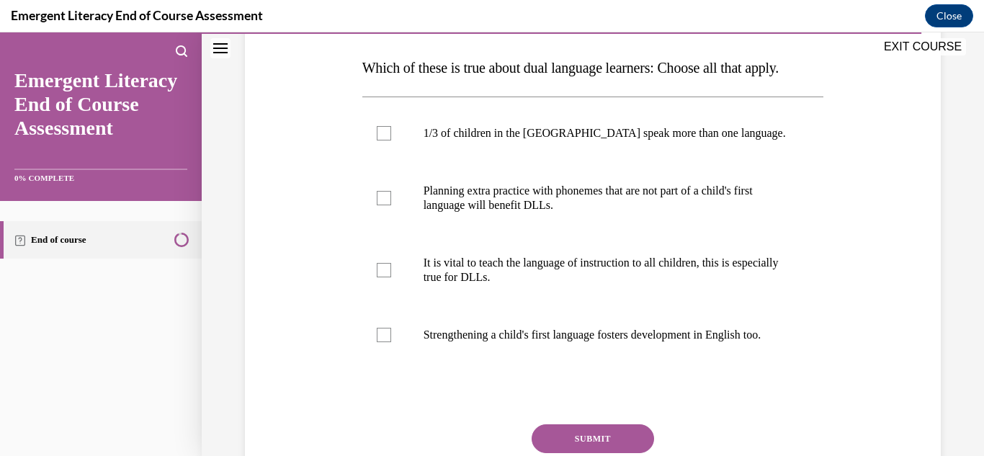
scroll to position [223, 0]
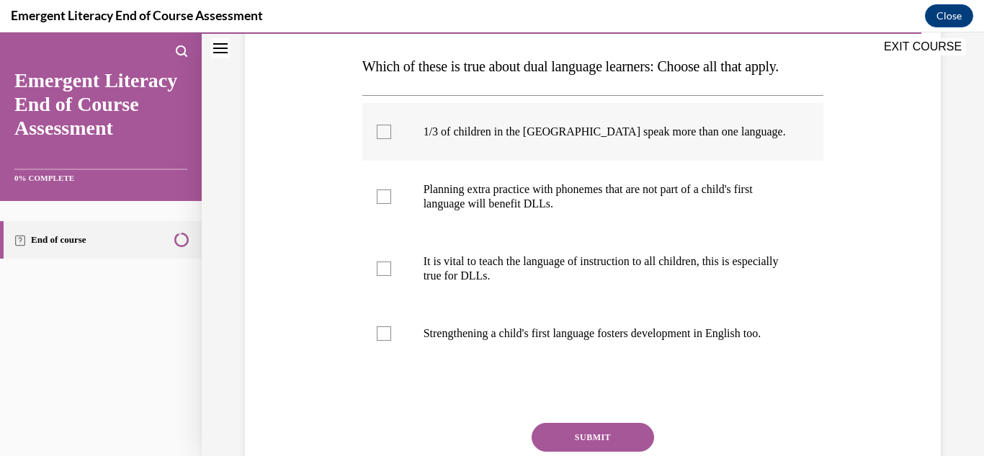
click at [377, 139] on div at bounding box center [384, 132] width 14 height 14
click at [377, 139] on input "1/3 of children in the US speak more than one language." at bounding box center [384, 132] width 14 height 14
checkbox input "true"
click at [390, 230] on label "Planning extra practice with phonemes that are not part of a child's first lang…" at bounding box center [593, 197] width 462 height 72
click at [390, 204] on input "Planning extra practice with phonemes that are not part of a child's first lang…" at bounding box center [384, 196] width 14 height 14
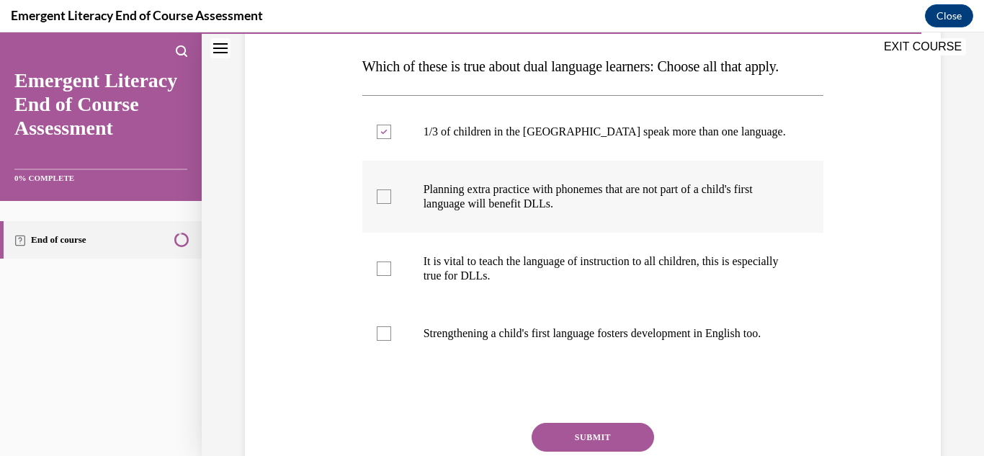
checkbox input "true"
click at [385, 276] on div at bounding box center [384, 268] width 14 height 14
click at [385, 276] on input "It is vital to teach the language of instruction to all children, this is espec…" at bounding box center [384, 268] width 14 height 14
checkbox input "true"
click at [377, 341] on div at bounding box center [384, 333] width 14 height 14
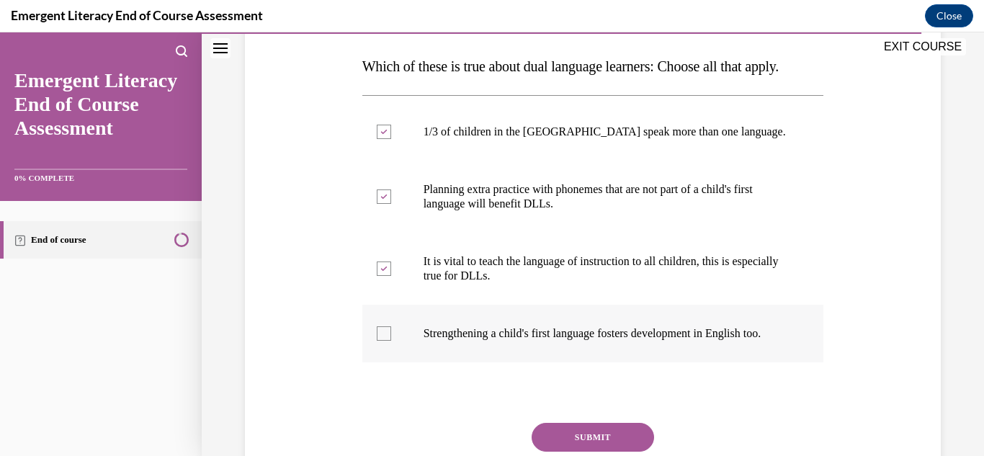
click at [377, 341] on input "Strengthening a child's first language fosters development in English too." at bounding box center [384, 333] width 14 height 14
checkbox input "true"
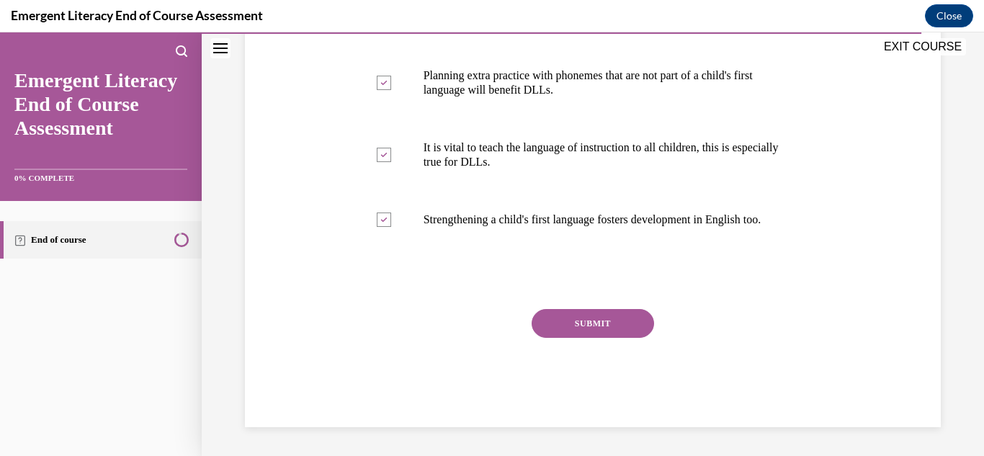
scroll to position [362, 0]
click at [596, 338] on button "SUBMIT" at bounding box center [593, 323] width 122 height 29
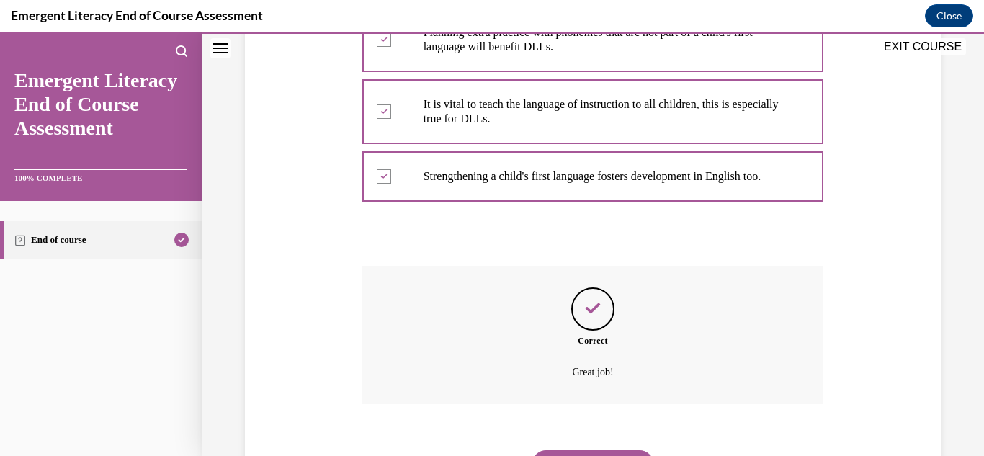
scroll to position [496, 0]
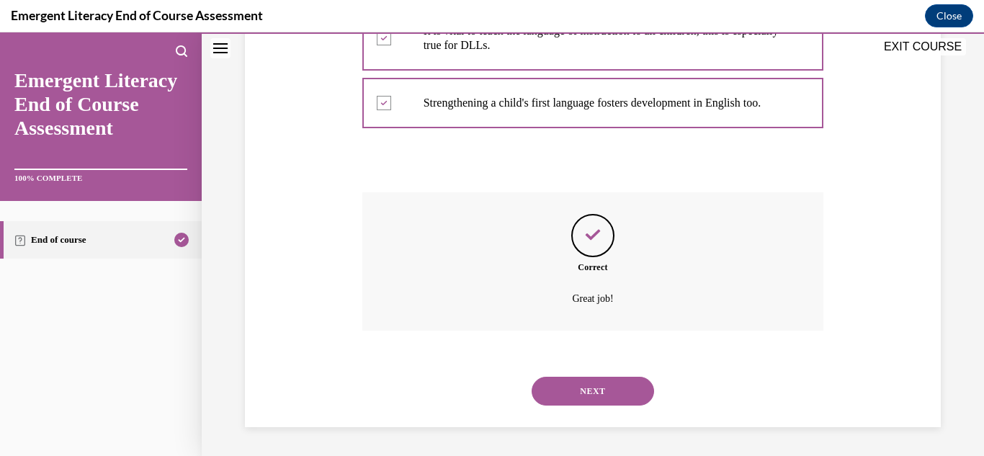
click at [597, 404] on button "NEXT" at bounding box center [593, 391] width 122 height 29
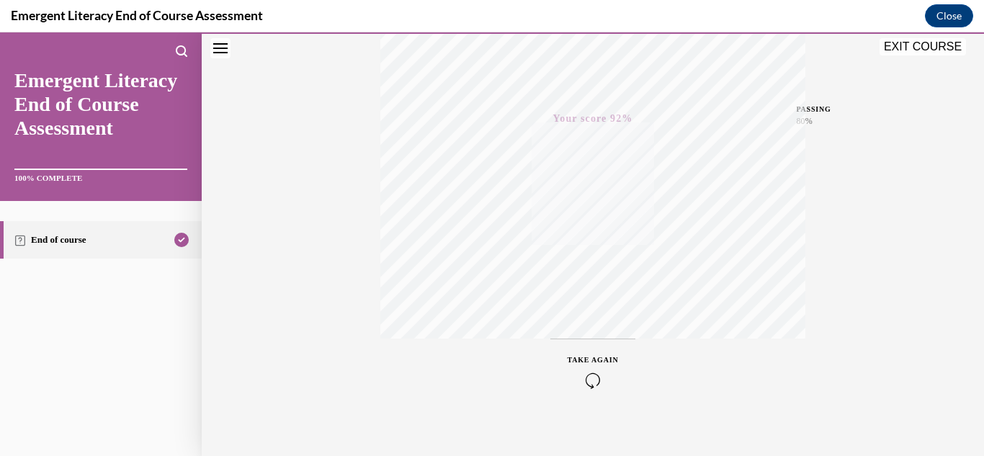
scroll to position [315, 0]
click at [945, 45] on button "EXIT COURSE" at bounding box center [922, 46] width 86 height 17
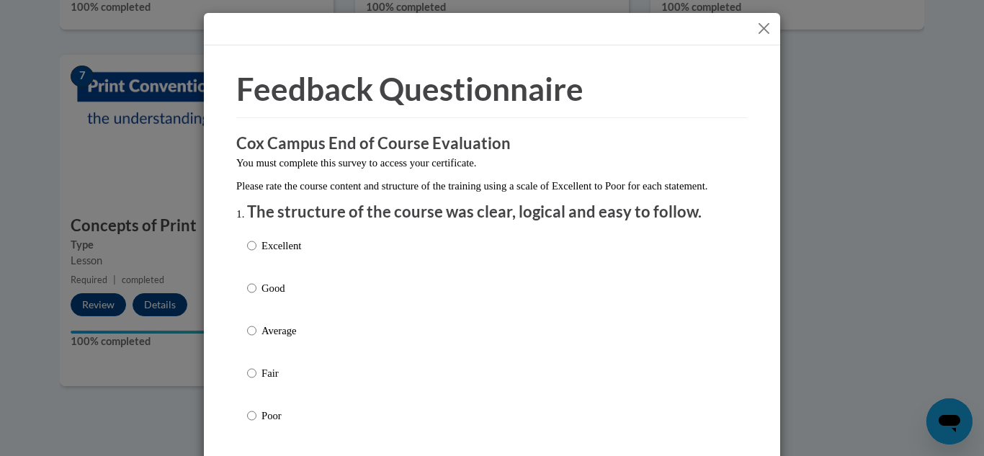
click at [247, 296] on input "Good" at bounding box center [251, 288] width 9 height 16
radio input "true"
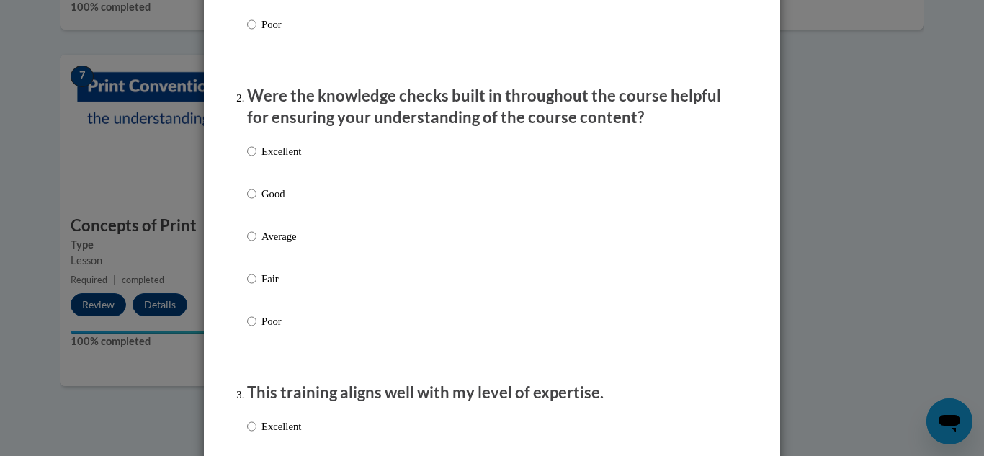
scroll to position [416, 0]
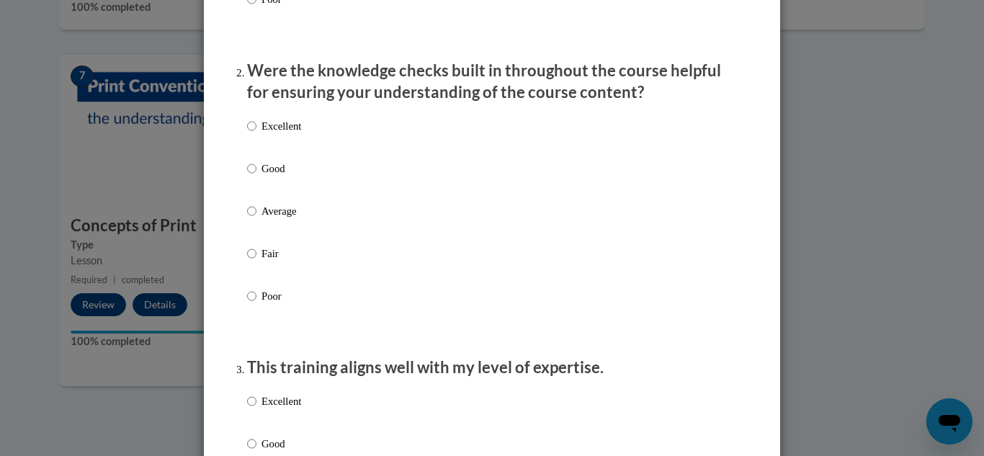
click at [271, 176] on p "Good" at bounding box center [281, 169] width 40 height 16
click at [256, 176] on input "Good" at bounding box center [251, 169] width 9 height 16
radio input "true"
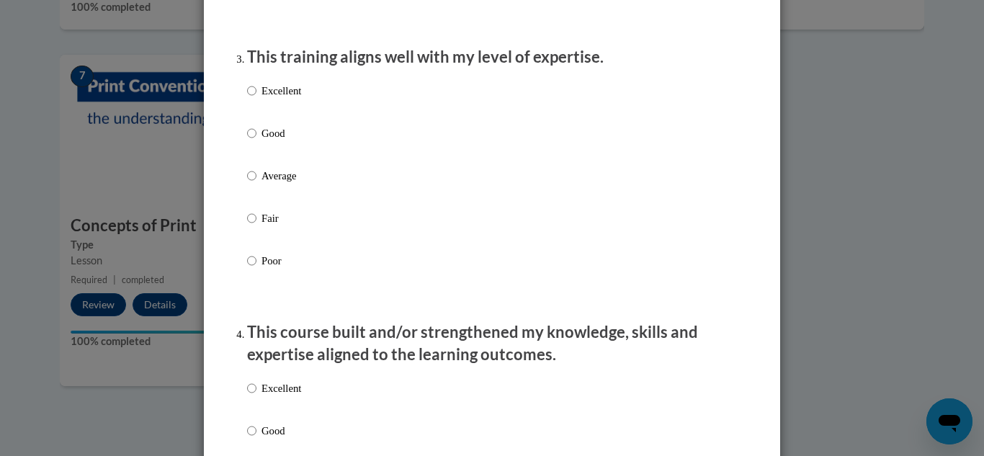
scroll to position [772, 0]
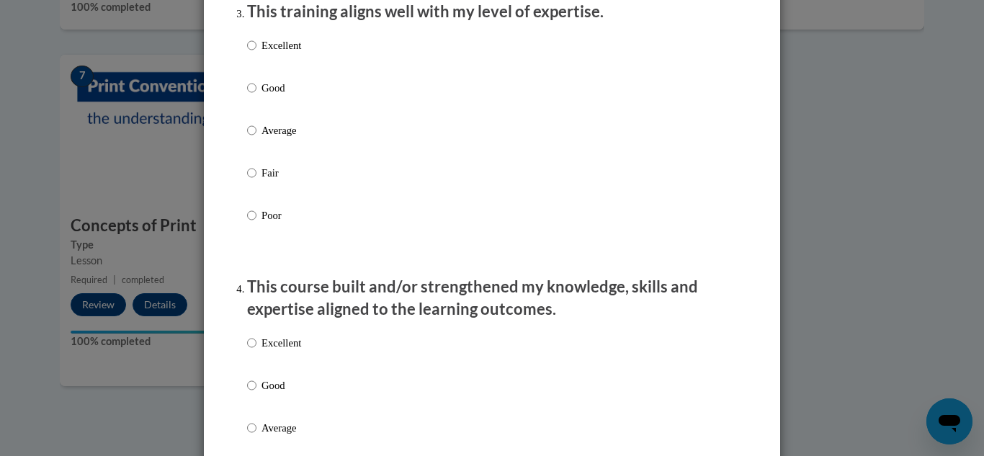
click at [403, 127] on div "Excellent Good Average Fair Poor" at bounding box center [492, 147] width 490 height 235
click at [300, 98] on div "Excellent Good Average Fair Poor" at bounding box center [492, 147] width 490 height 235
click at [266, 96] on p "Good" at bounding box center [281, 88] width 40 height 16
click at [256, 96] on input "Good" at bounding box center [251, 88] width 9 height 16
radio input "true"
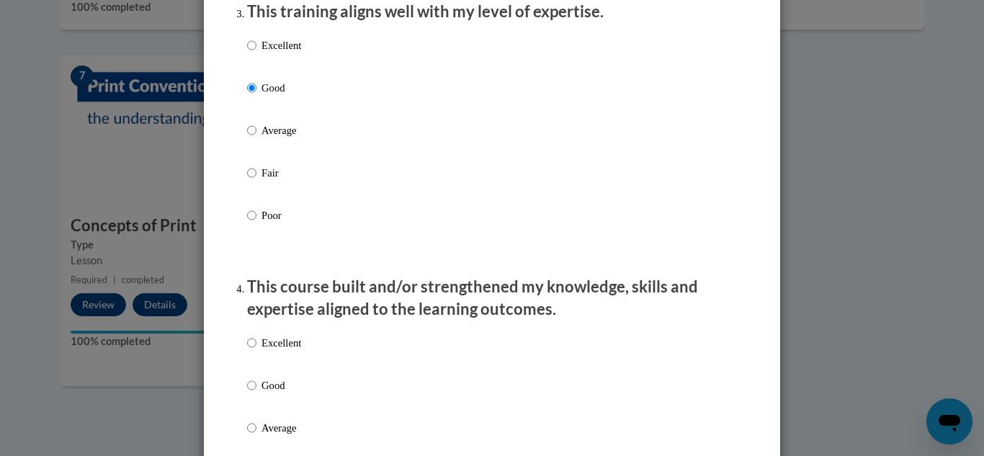
click at [268, 393] on p "Good" at bounding box center [281, 385] width 40 height 16
click at [256, 393] on input "Good" at bounding box center [251, 385] width 9 height 16
radio input "true"
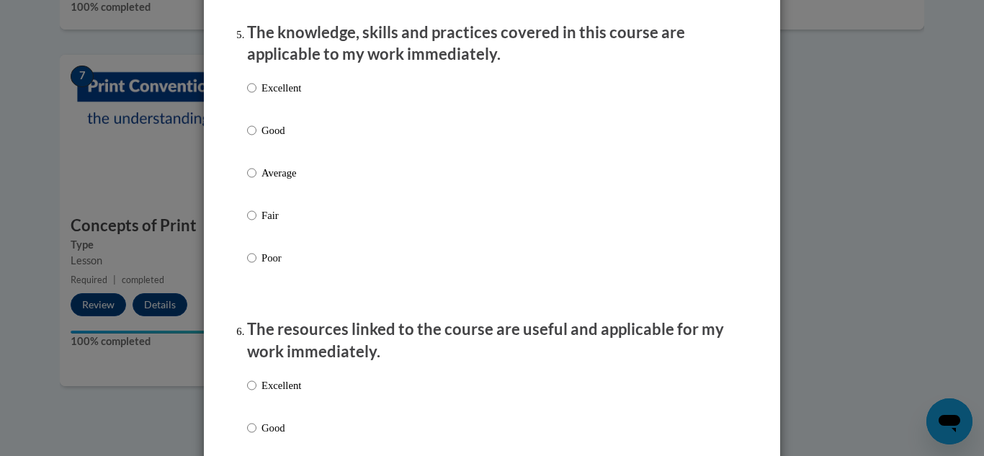
scroll to position [1329, 0]
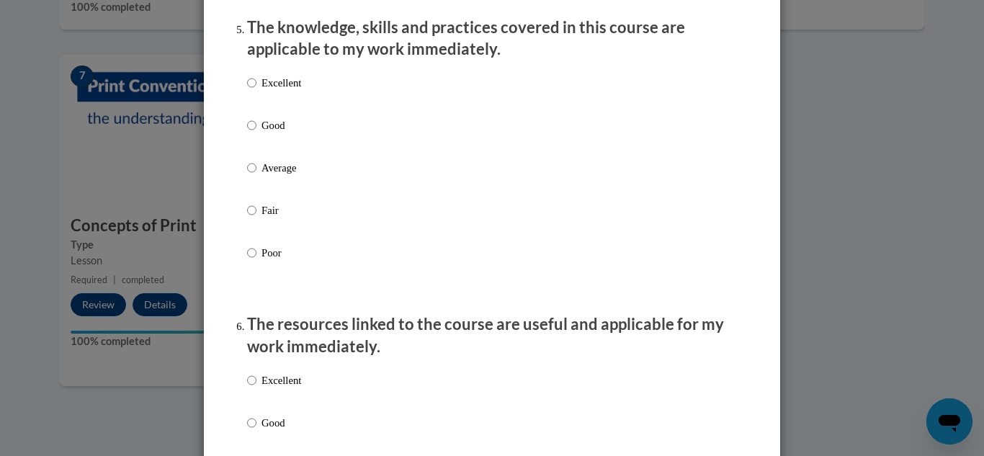
click at [262, 133] on p "Good" at bounding box center [281, 125] width 40 height 16
click at [256, 133] on input "Good" at bounding box center [251, 125] width 9 height 16
radio input "true"
click at [286, 411] on label "Excellent" at bounding box center [274, 391] width 54 height 39
click at [256, 388] on input "Excellent" at bounding box center [251, 380] width 9 height 16
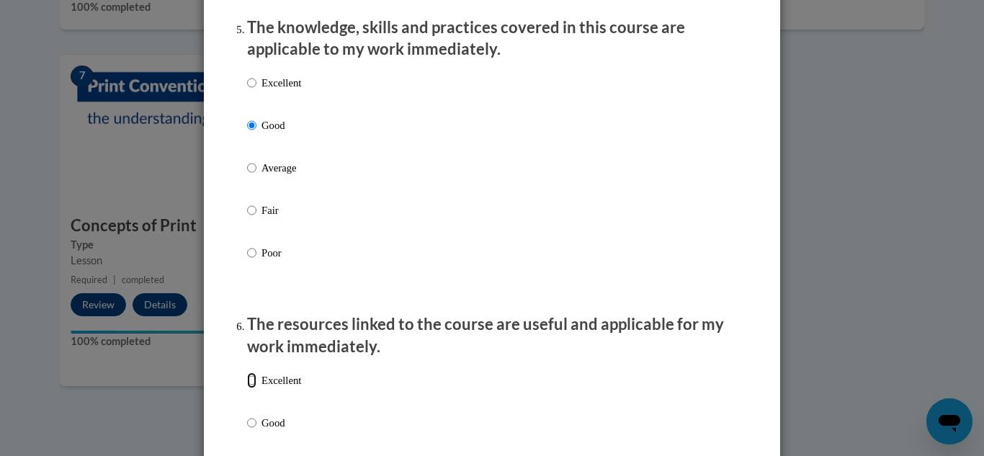
radio input "true"
click at [284, 431] on p "Good" at bounding box center [281, 423] width 40 height 16
click at [256, 431] on input "Good" at bounding box center [251, 423] width 9 height 16
radio input "true"
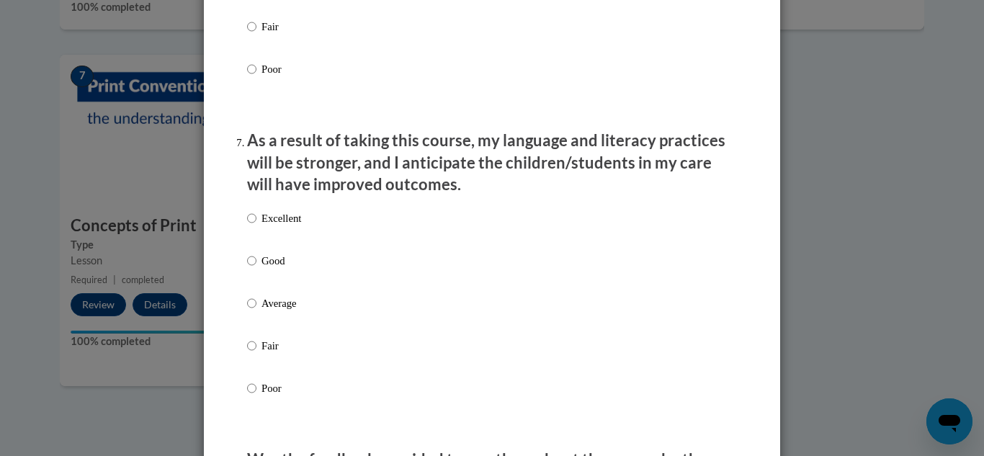
scroll to position [1870, 0]
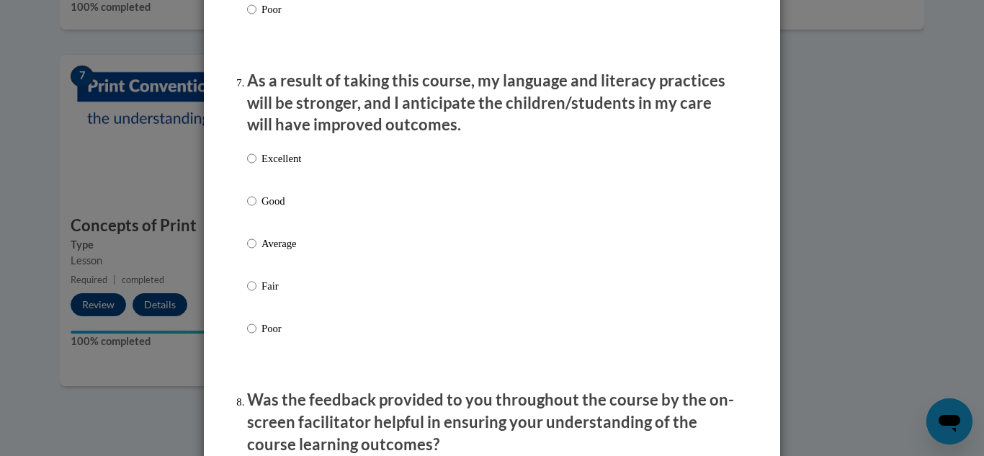
click at [267, 209] on p "Good" at bounding box center [281, 201] width 40 height 16
click at [256, 209] on input "Good" at bounding box center [251, 201] width 9 height 16
radio input "true"
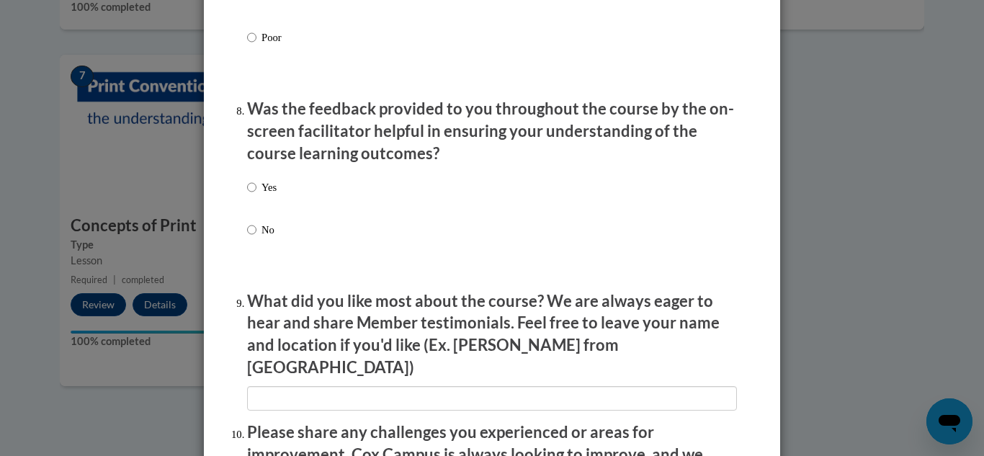
scroll to position [2196, 0]
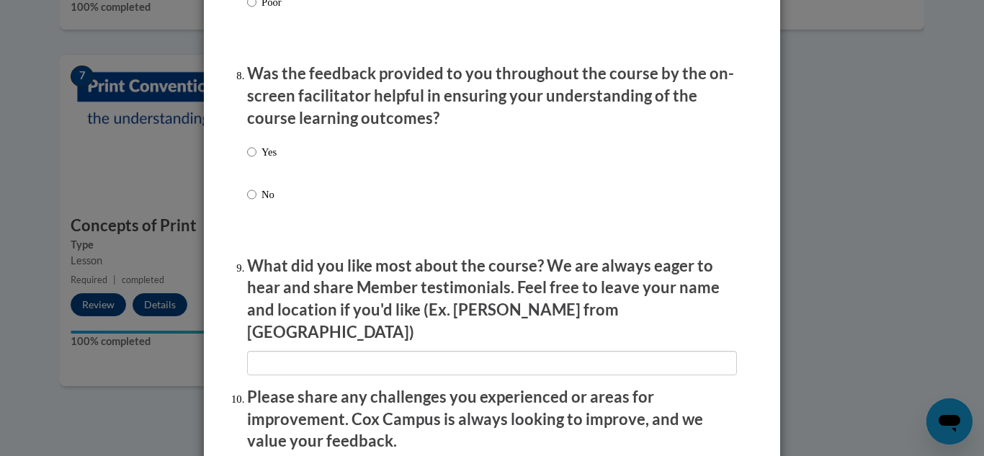
click at [341, 177] on div "Yes No" at bounding box center [492, 190] width 490 height 107
click at [269, 160] on p "Yes" at bounding box center [268, 152] width 15 height 16
click at [256, 160] on input "Yes" at bounding box center [251, 152] width 9 height 16
radio input "true"
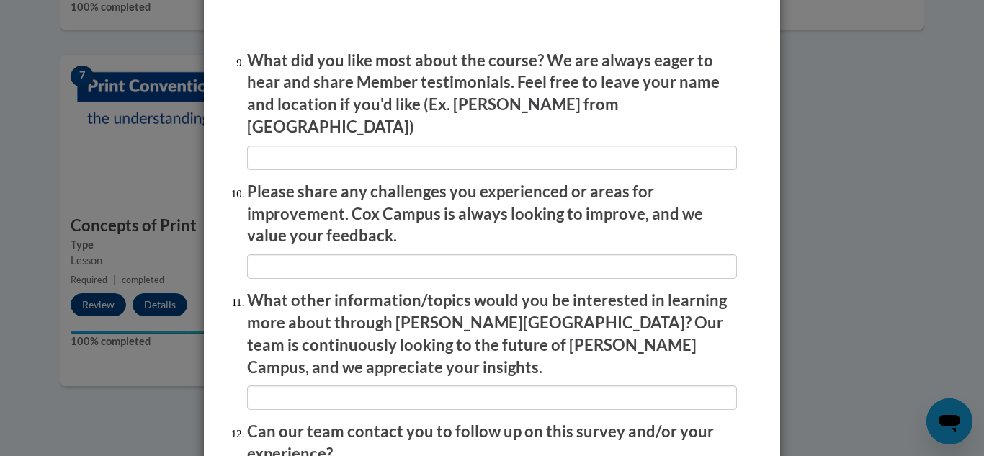
scroll to position [2537, 0]
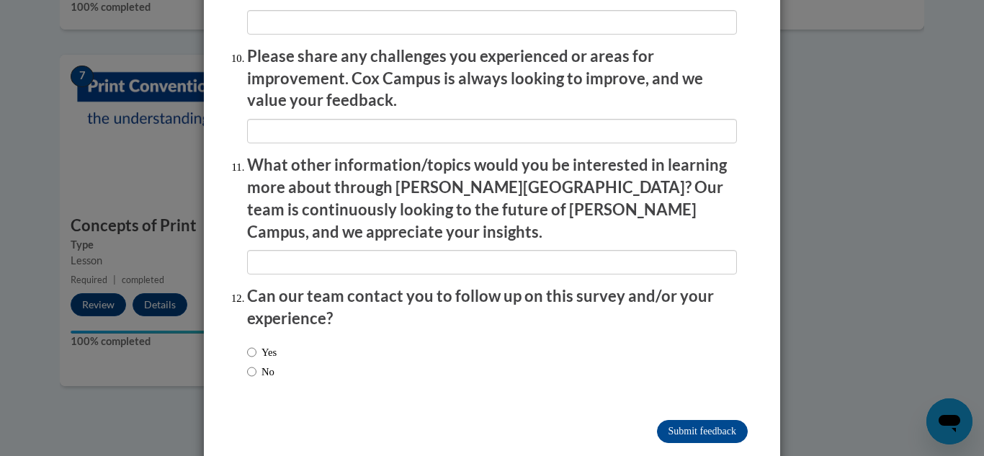
click at [253, 364] on label "No" at bounding box center [260, 372] width 27 height 16
click at [253, 364] on input "No" at bounding box center [251, 372] width 9 height 16
radio input "true"
click at [722, 420] on input "Submit feedback" at bounding box center [702, 431] width 91 height 23
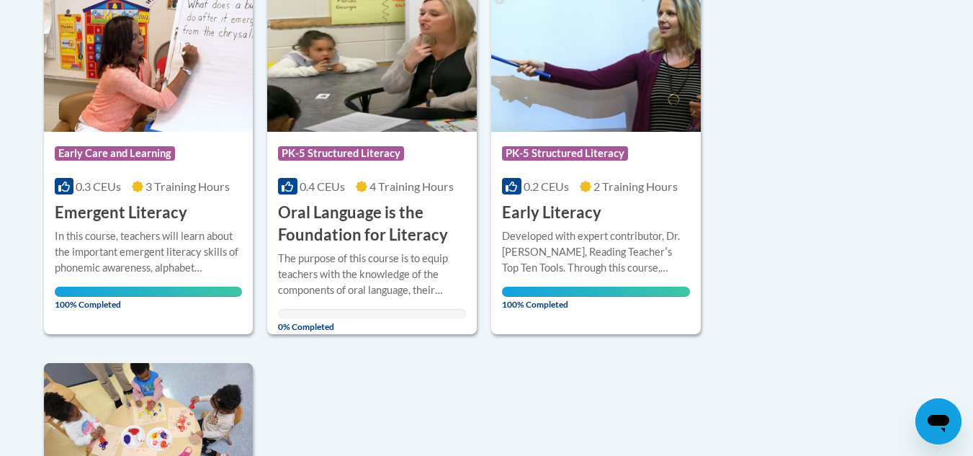
scroll to position [365, 0]
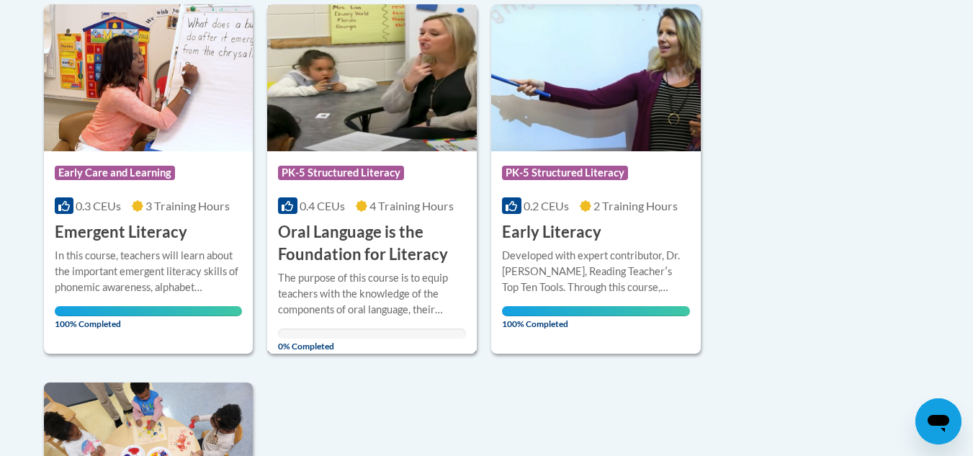
click at [376, 246] on h3 "Oral Language is the Foundation for Literacy" at bounding box center [372, 243] width 188 height 45
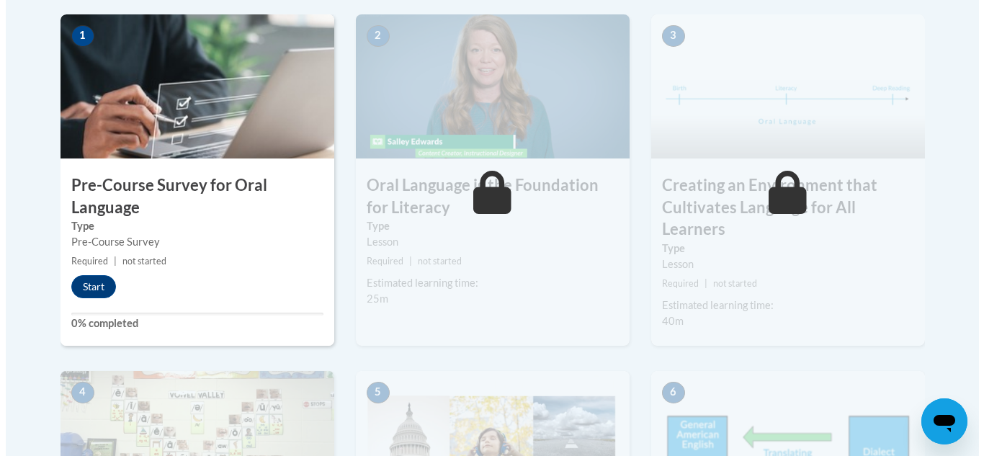
scroll to position [466, 0]
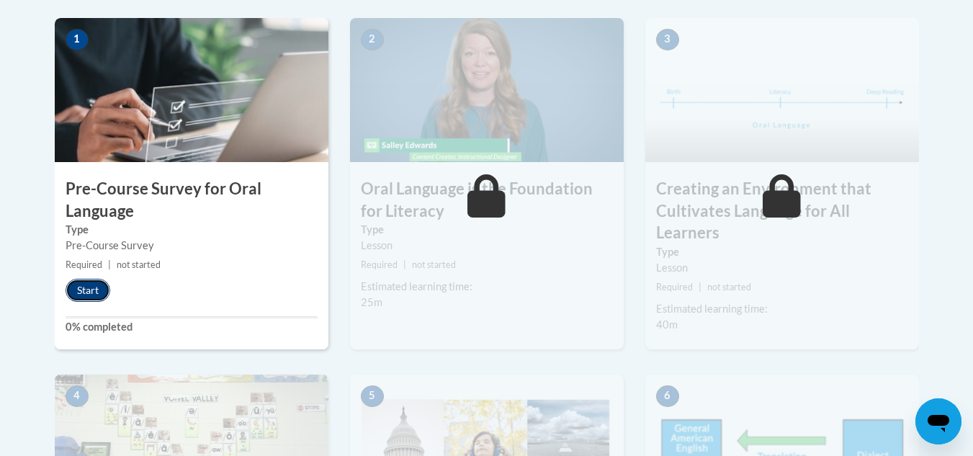
click at [68, 290] on button "Start" at bounding box center [88, 290] width 45 height 23
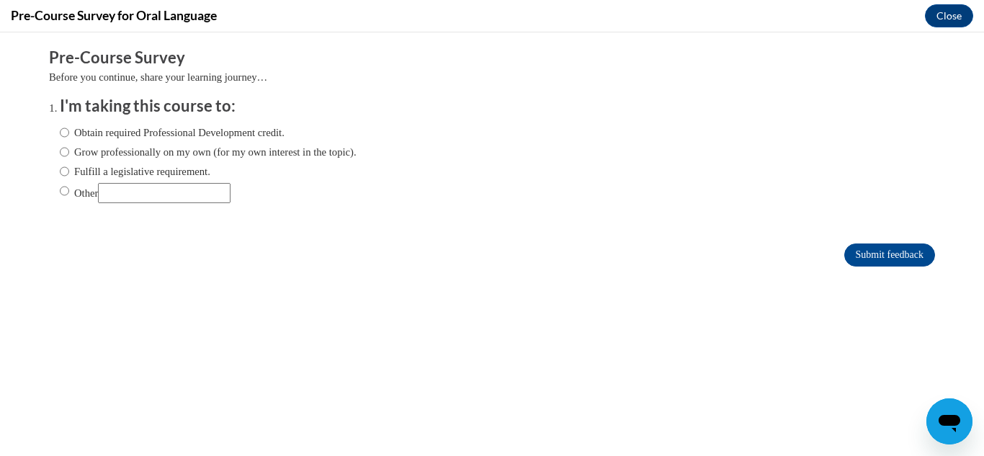
scroll to position [0, 0]
click at [113, 148] on label "Grow professionally on my own (for my own interest in the topic)." at bounding box center [208, 152] width 297 height 16
click at [69, 148] on input "Grow professionally on my own (for my own interest in the topic)." at bounding box center [64, 152] width 9 height 16
radio input "true"
click at [892, 256] on input "Submit feedback" at bounding box center [889, 254] width 91 height 23
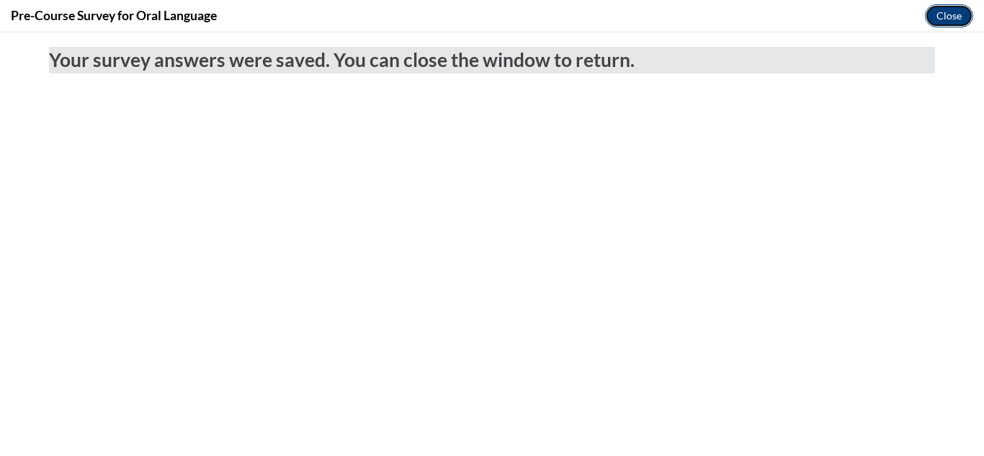
click at [933, 20] on button "Close" at bounding box center [949, 15] width 48 height 23
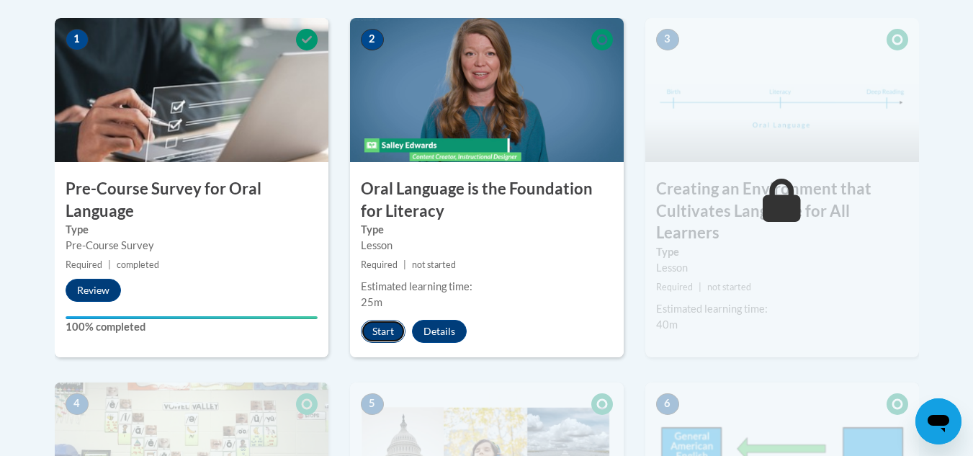
click at [372, 325] on button "Start" at bounding box center [383, 331] width 45 height 23
